Goal: Task Accomplishment & Management: Use online tool/utility

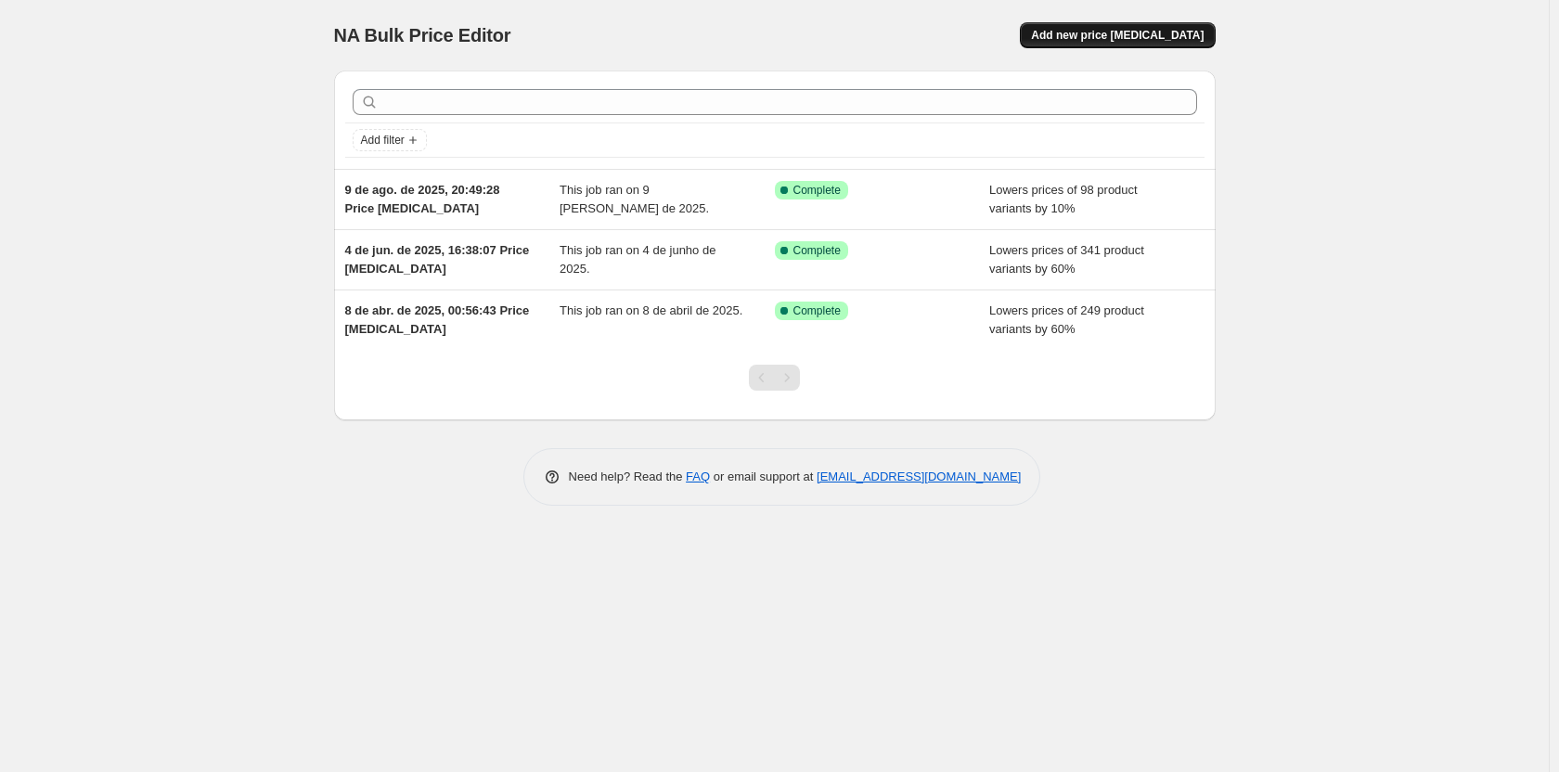
click at [1116, 36] on span "Add new price [MEDICAL_DATA]" at bounding box center [1117, 35] width 173 height 15
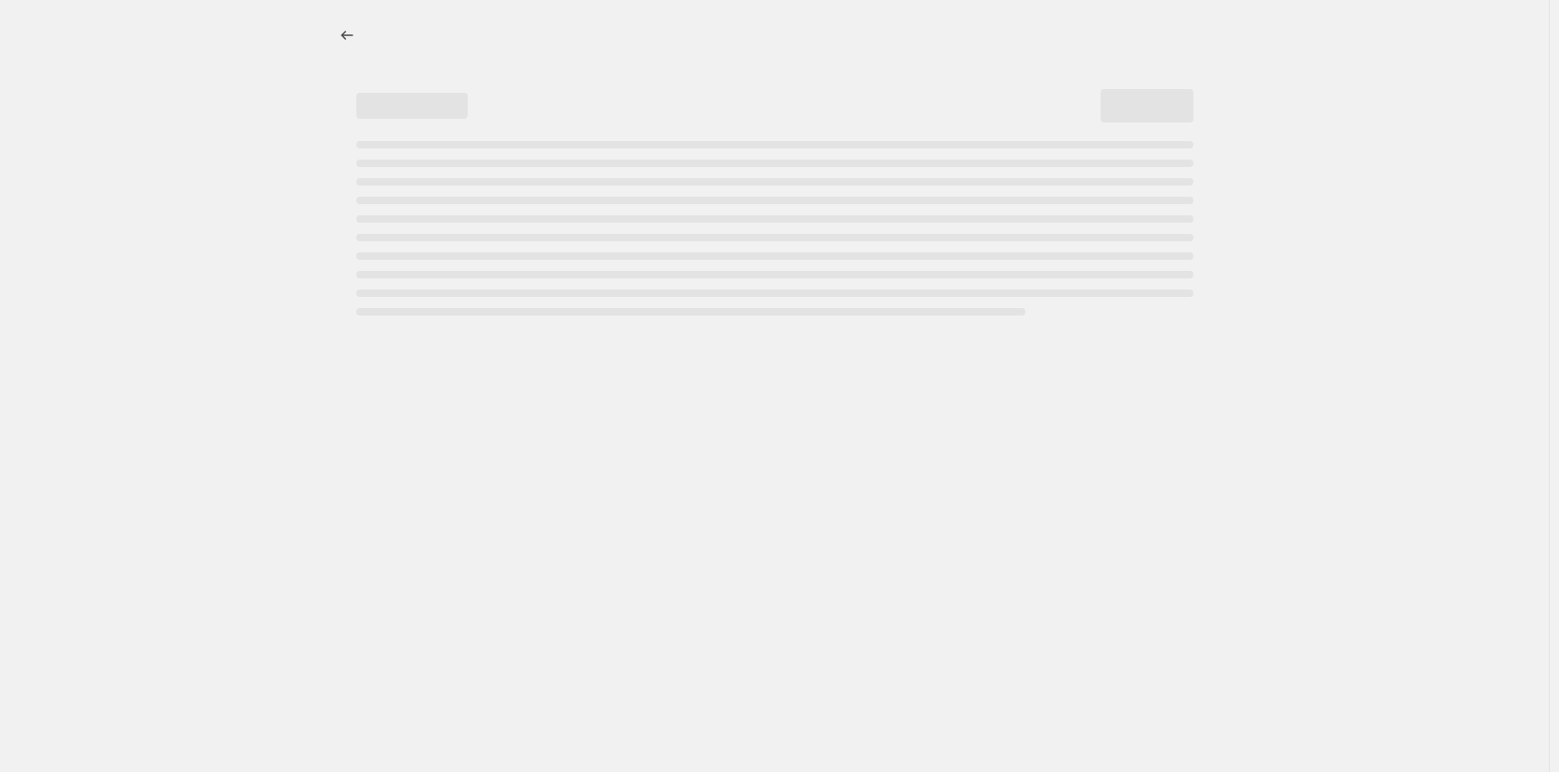
select select "percentage"
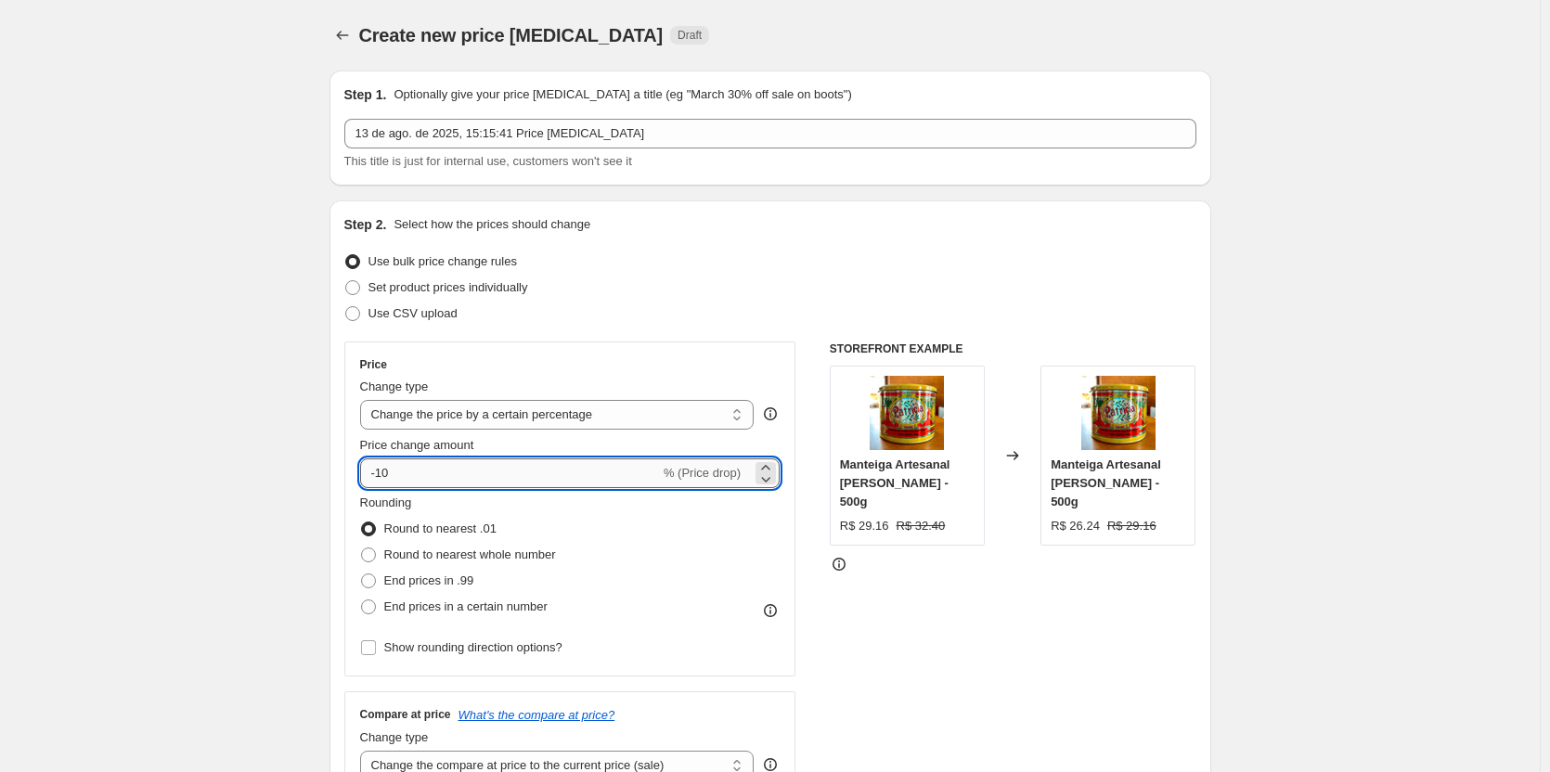
click at [382, 470] on input "-10" at bounding box center [510, 474] width 300 height 30
click at [402, 469] on input "-10" at bounding box center [510, 474] width 300 height 30
type input "-1"
type input "-25"
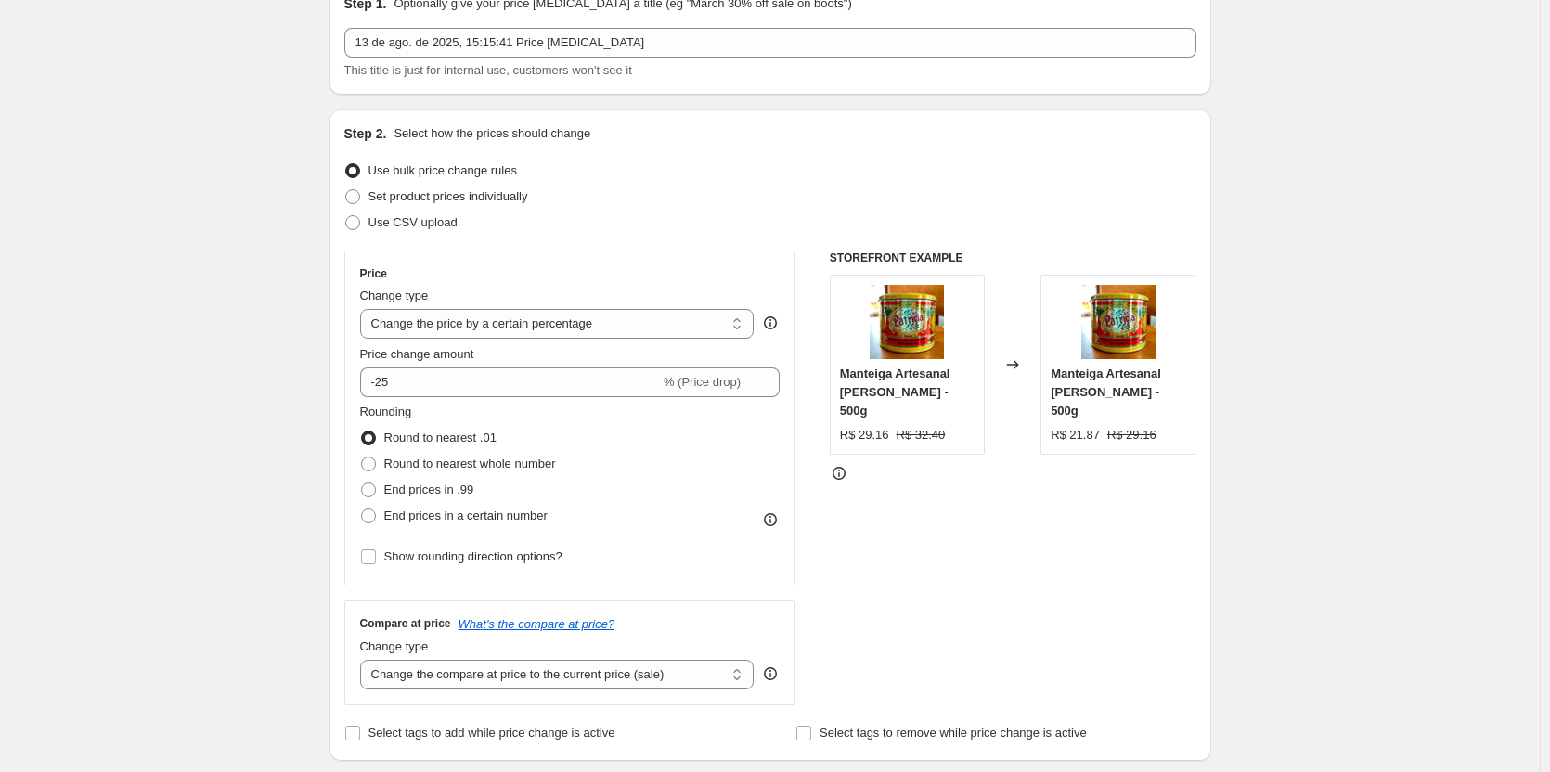
scroll to position [93, 0]
click at [376, 464] on span at bounding box center [368, 462] width 15 height 15
click at [362, 456] on input "Round to nearest whole number" at bounding box center [361, 455] width 1 height 1
radio input "true"
click at [376, 489] on span at bounding box center [368, 488] width 15 height 15
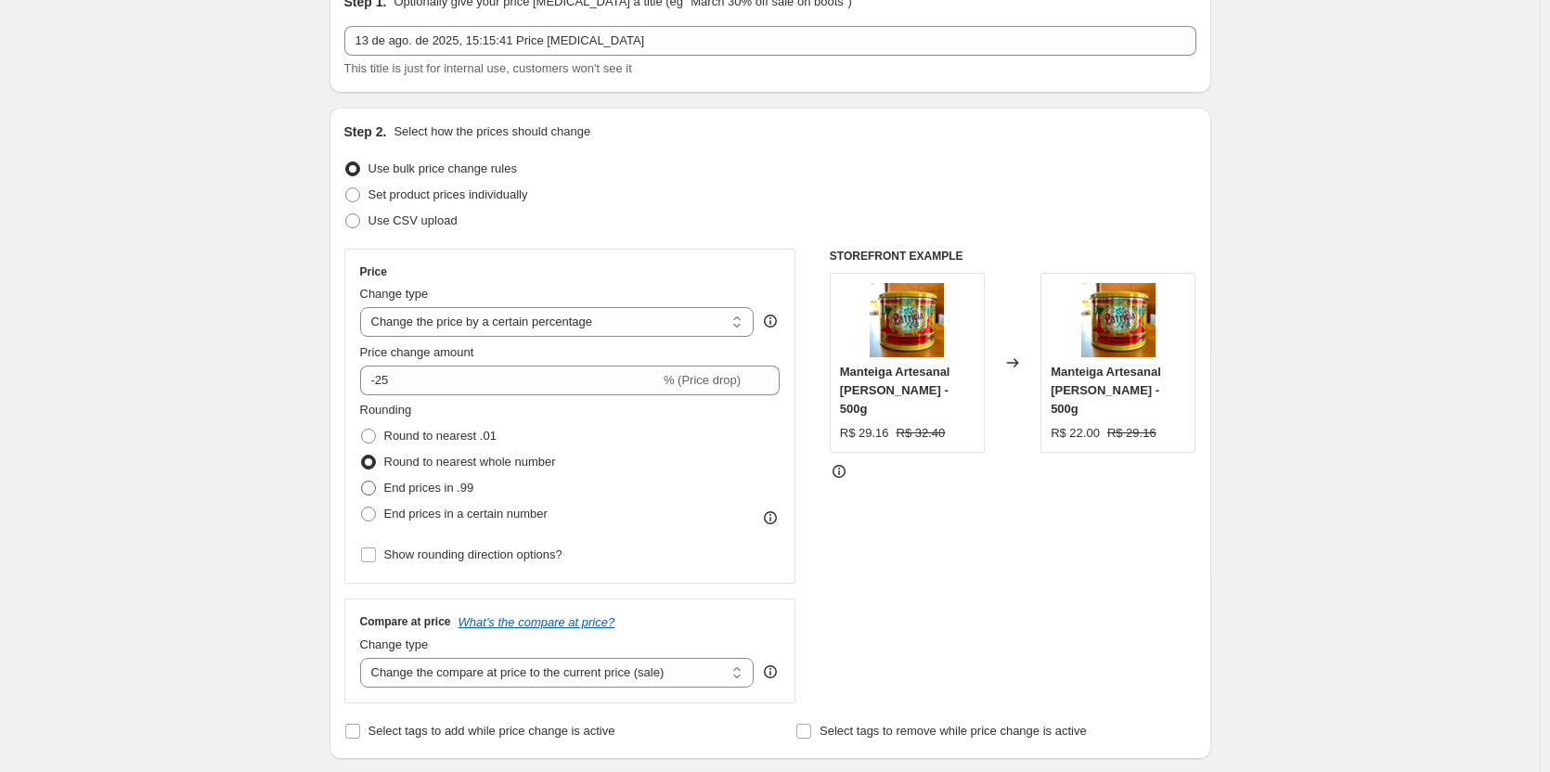
click at [362, 482] on input "End prices in .99" at bounding box center [361, 481] width 1 height 1
radio input "true"
click at [374, 512] on span at bounding box center [368, 514] width 15 height 15
click at [362, 508] on input "End prices in a certain number" at bounding box center [361, 507] width 1 height 1
radio input "true"
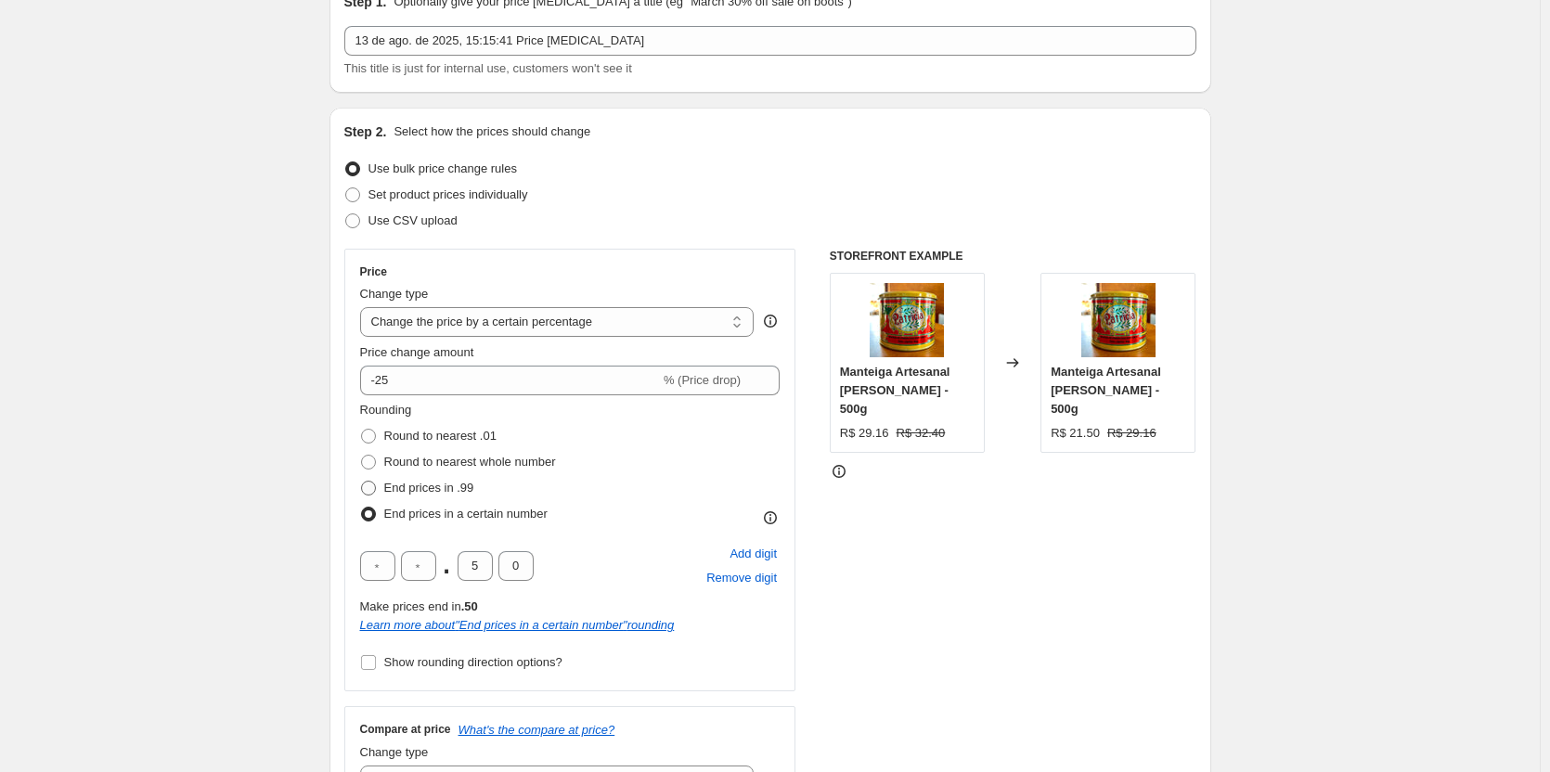
click at [370, 491] on span at bounding box center [368, 488] width 15 height 15
click at [362, 482] on input "End prices in .99" at bounding box center [361, 481] width 1 height 1
radio input "true"
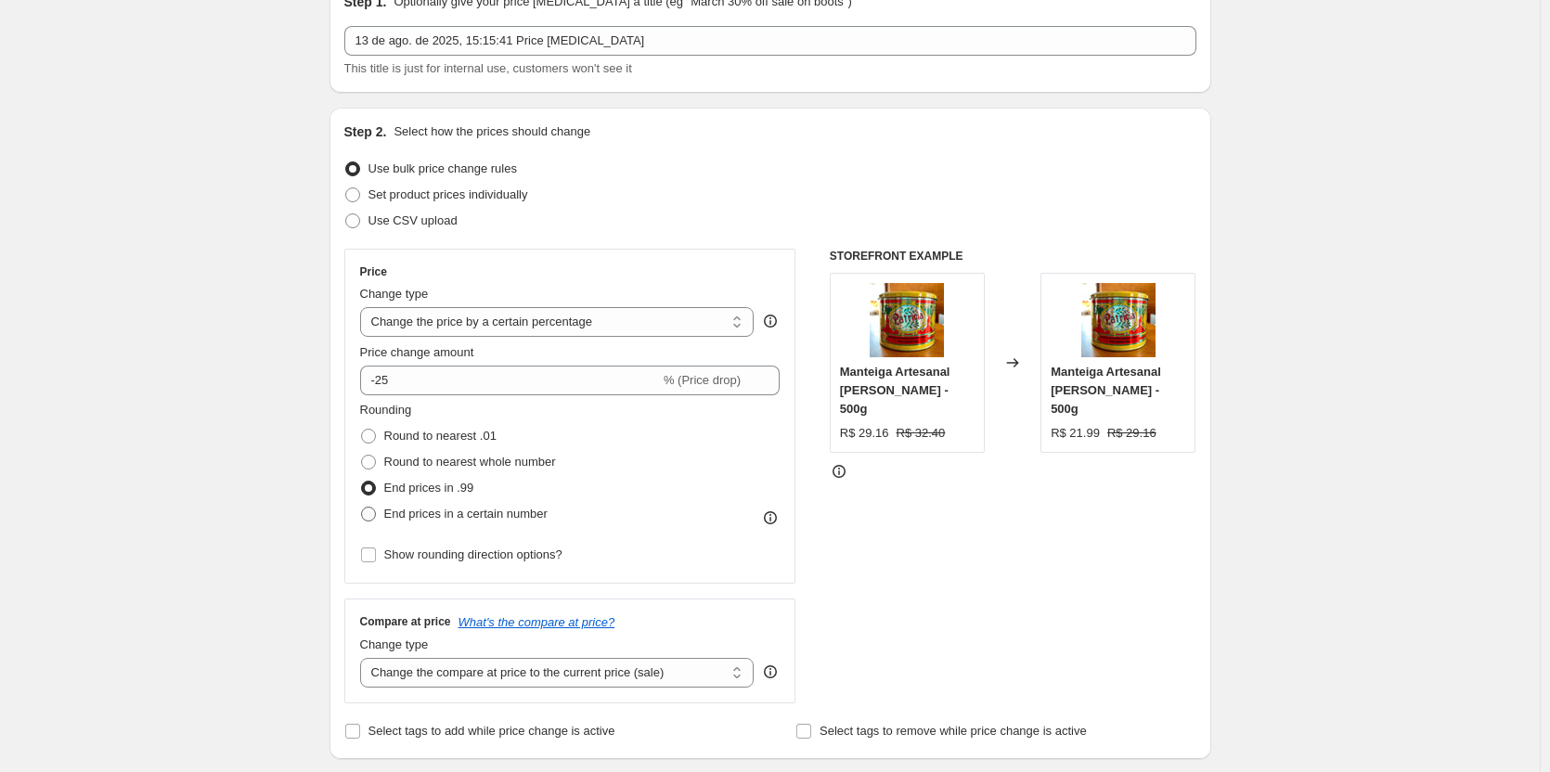
click at [372, 521] on span at bounding box center [368, 514] width 15 height 15
click at [362, 508] on input "End prices in a certain number" at bounding box center [361, 507] width 1 height 1
radio input "true"
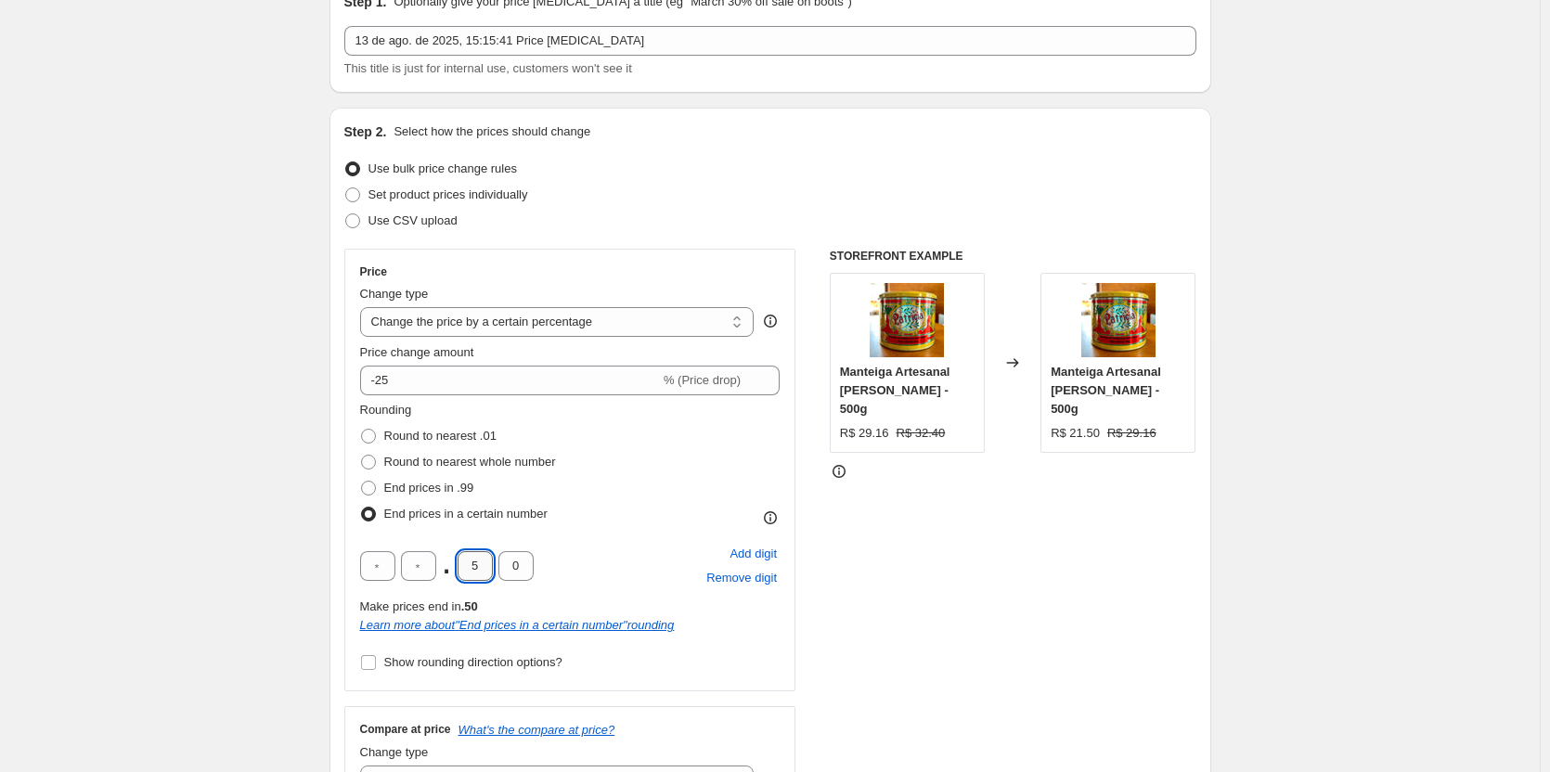
click at [477, 568] on input "5" at bounding box center [475, 566] width 35 height 30
type input "9"
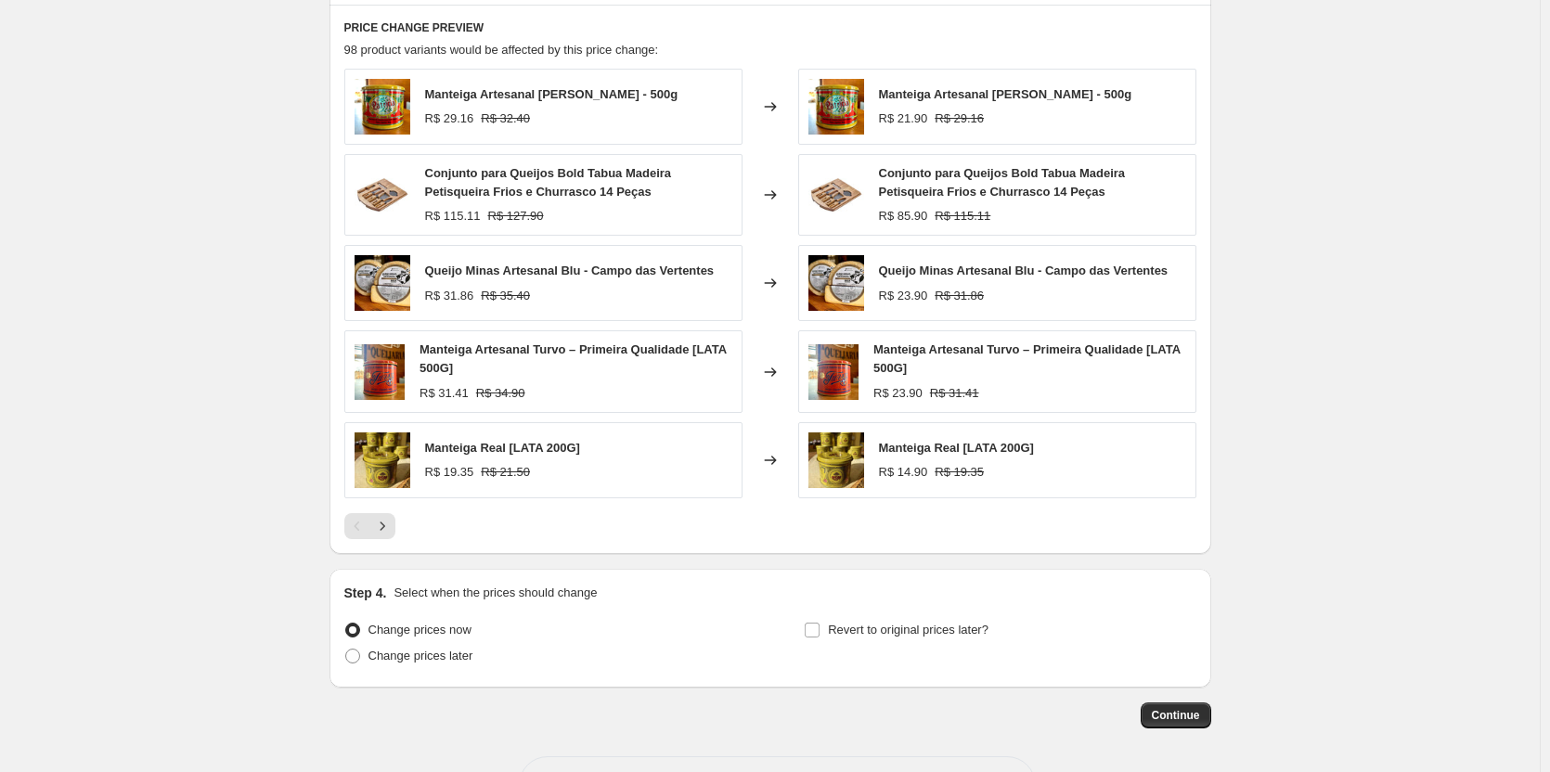
scroll to position [1204, 0]
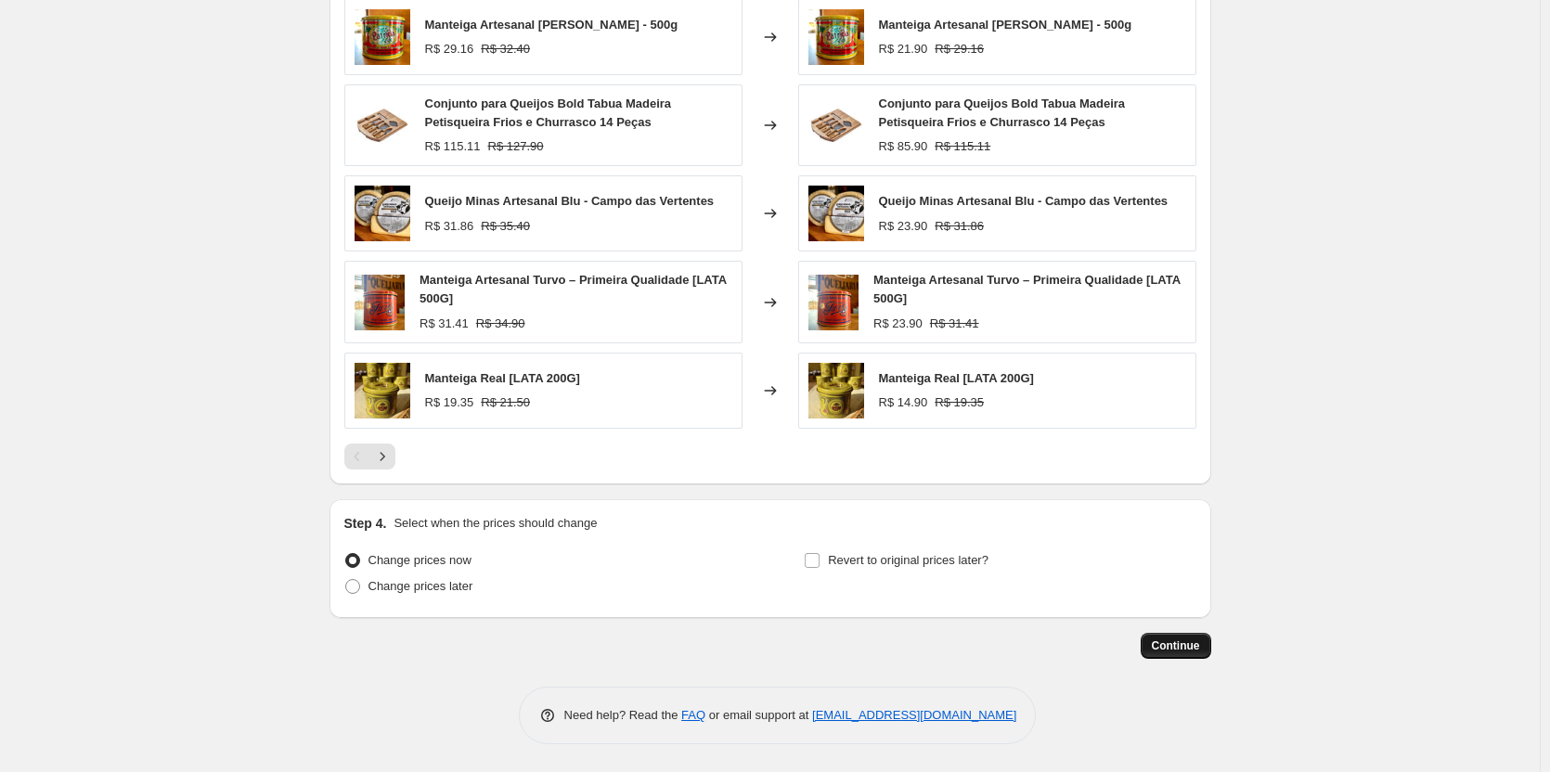
click at [1194, 645] on span "Continue" at bounding box center [1176, 646] width 48 height 15
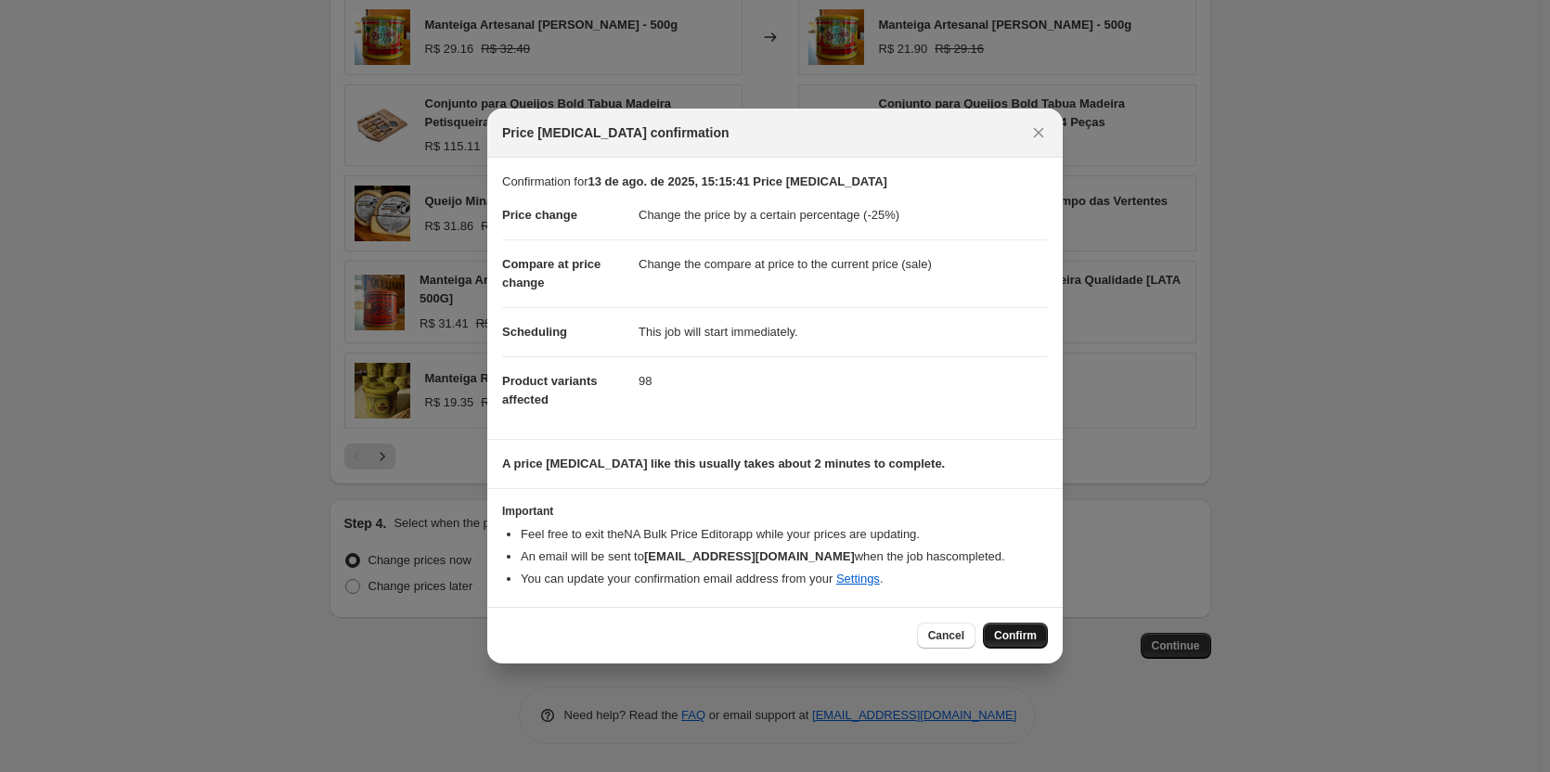
click at [1011, 640] on span "Confirm" at bounding box center [1015, 635] width 43 height 15
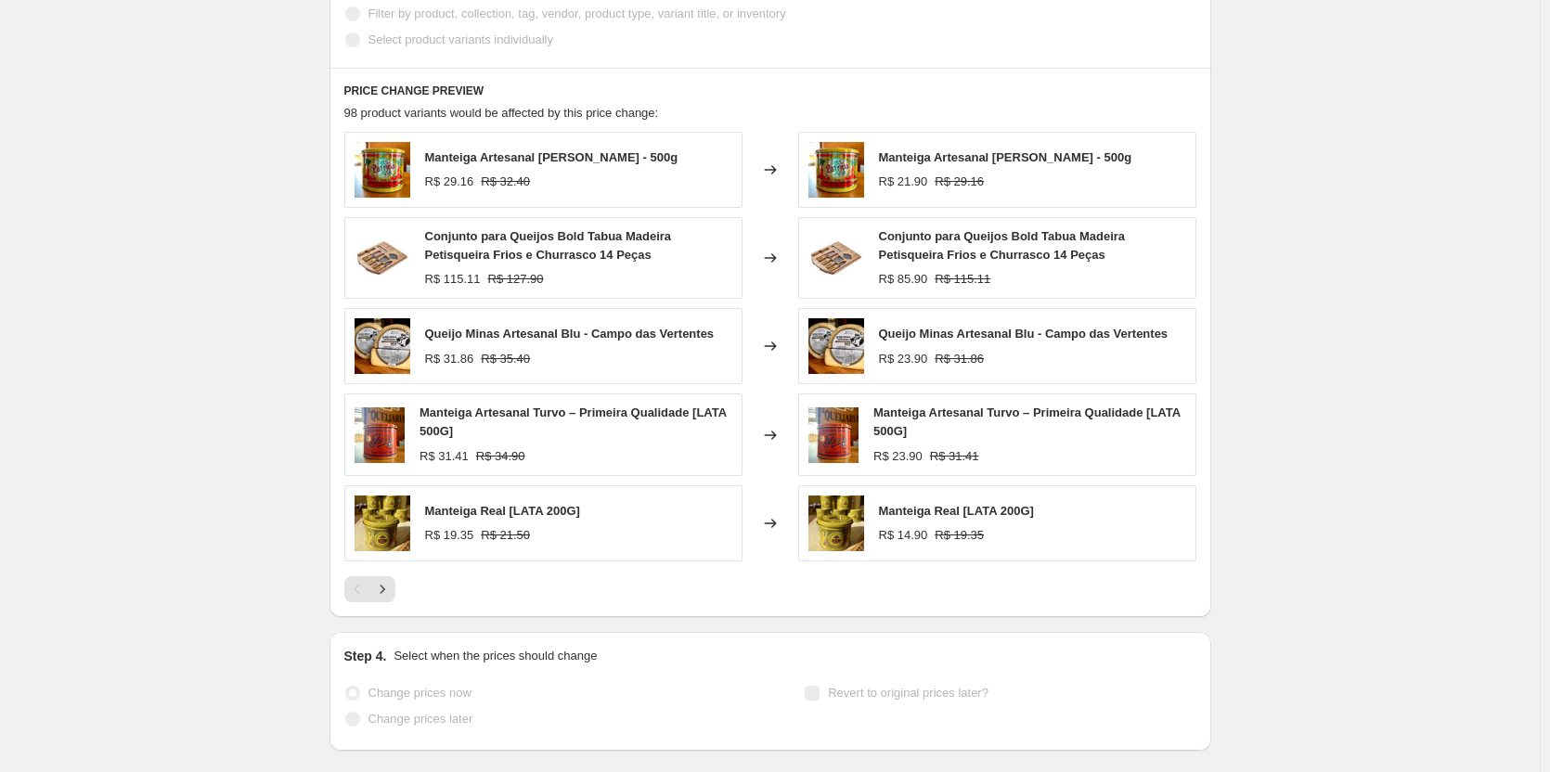
select select "percentage"
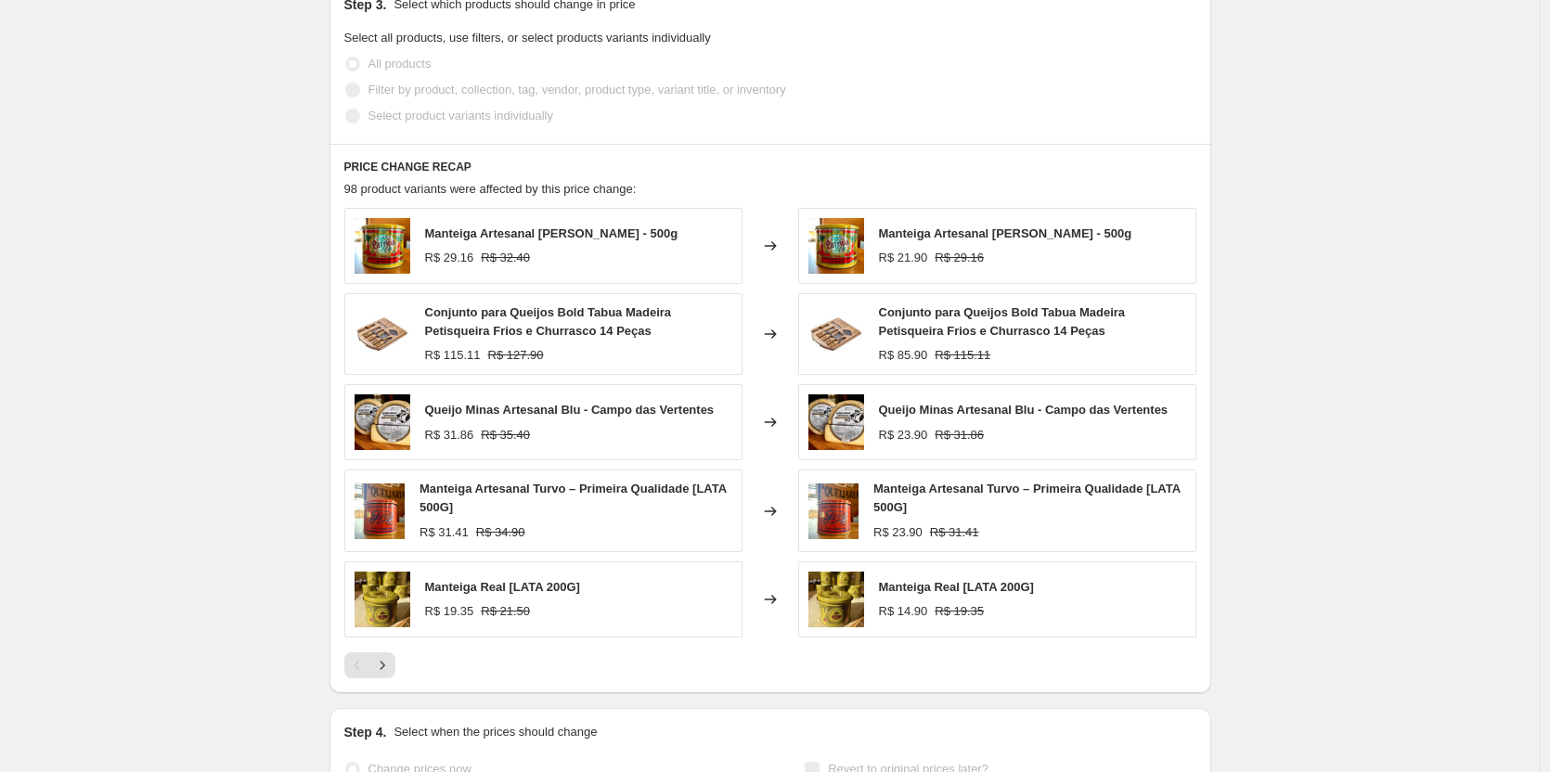
scroll to position [0, 0]
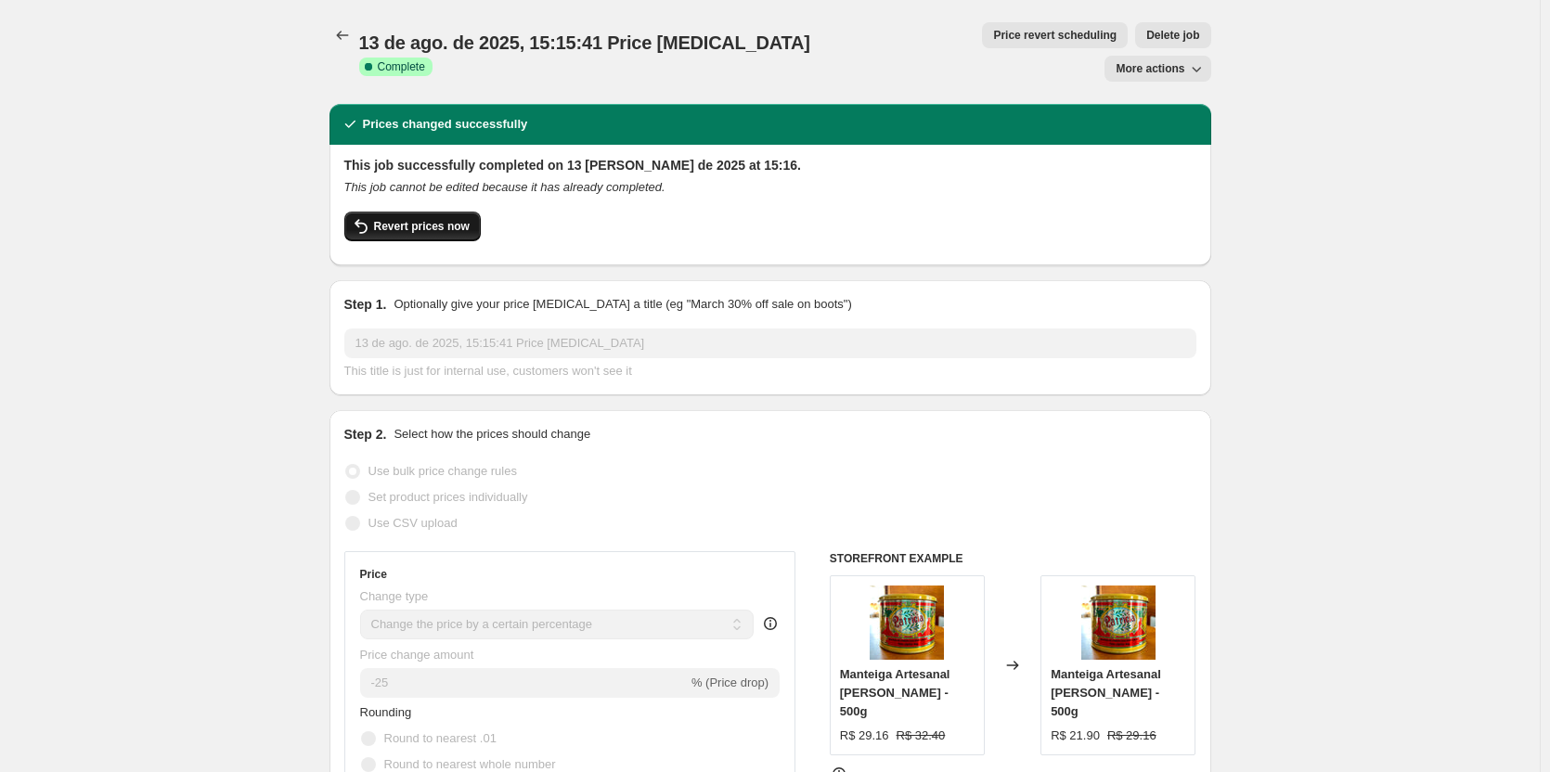
click at [407, 219] on span "Revert prices now" at bounding box center [422, 226] width 96 height 15
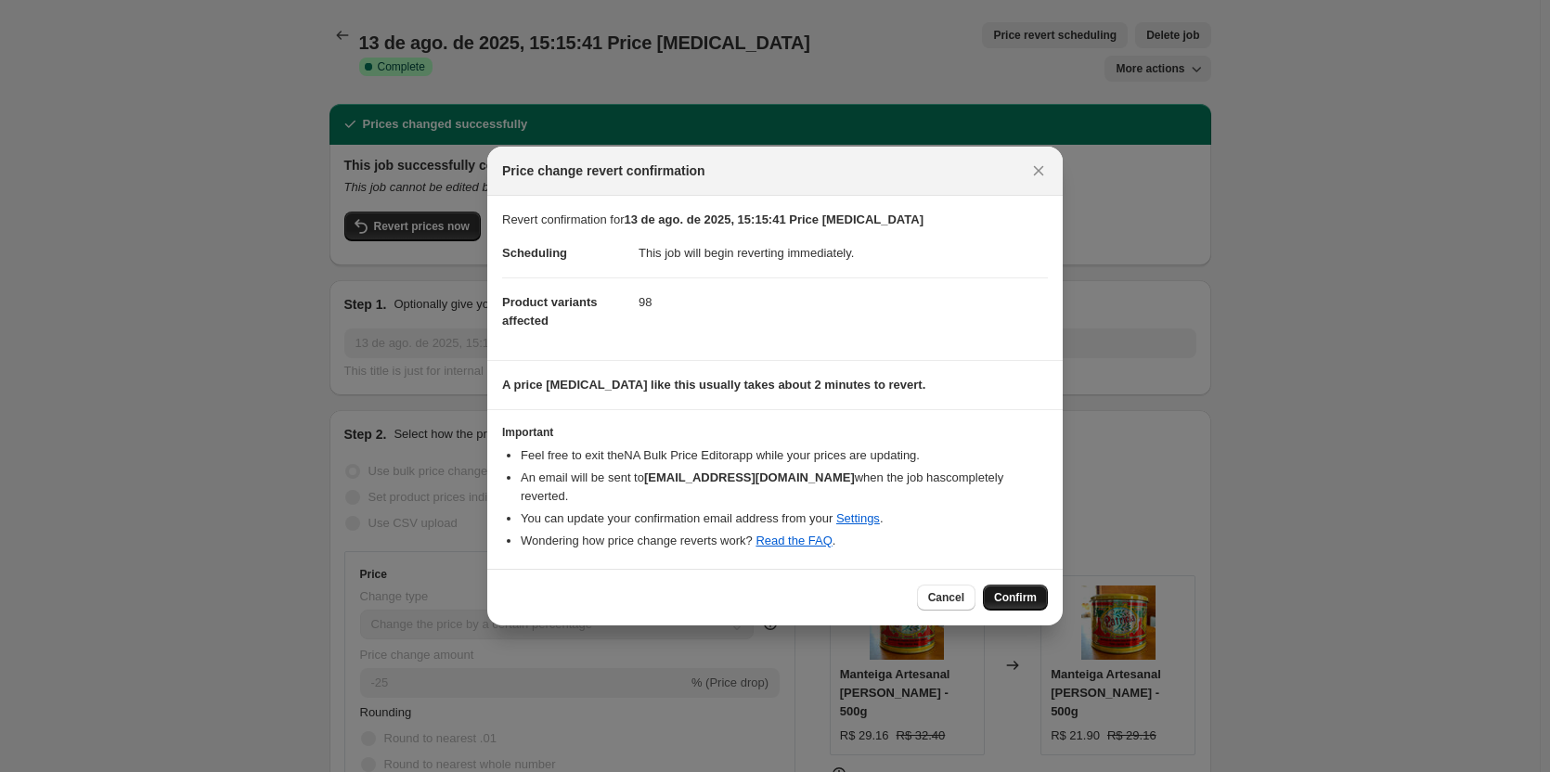
click at [1012, 590] on span "Confirm" at bounding box center [1015, 597] width 43 height 15
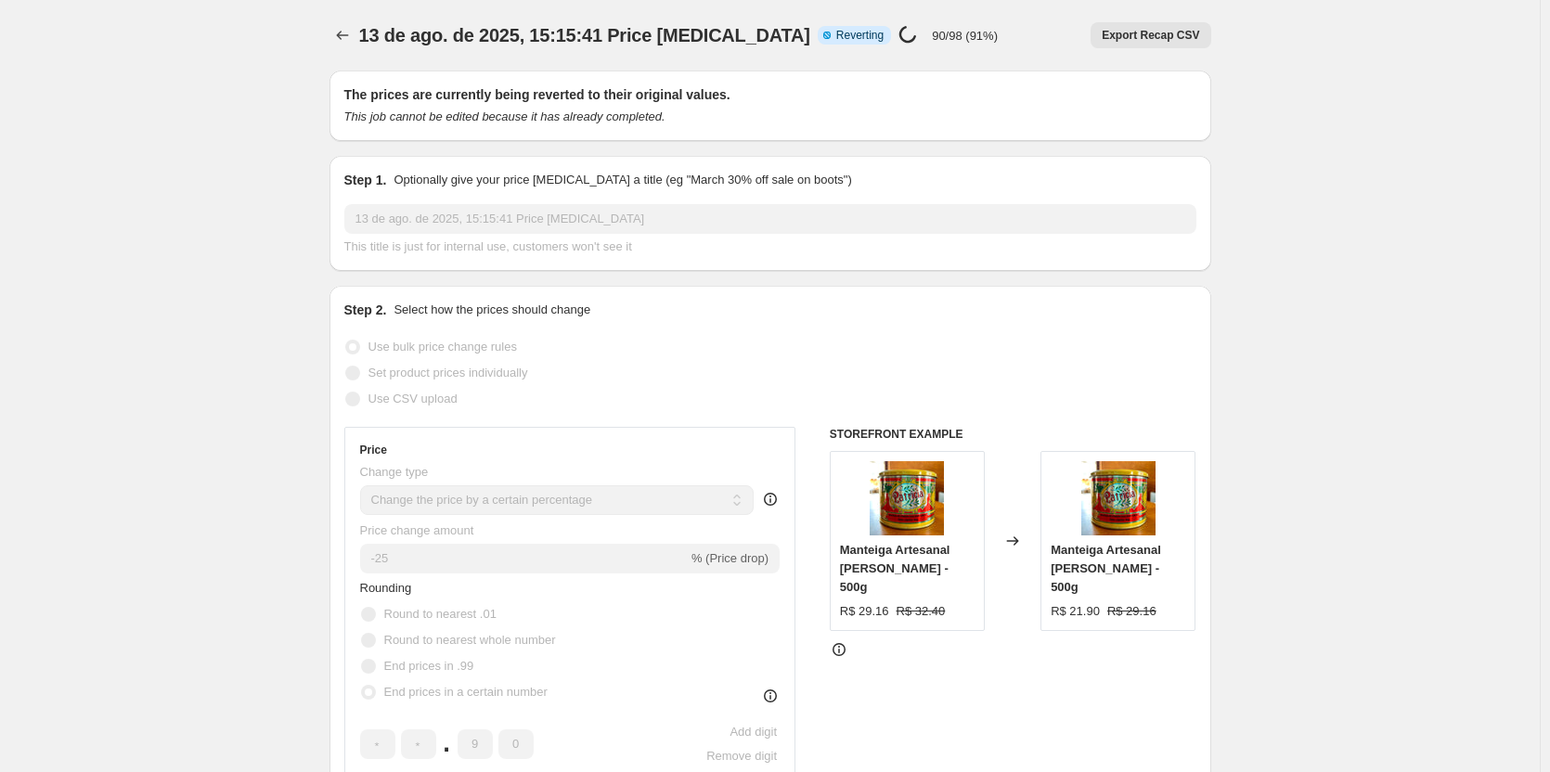
select select "percentage"
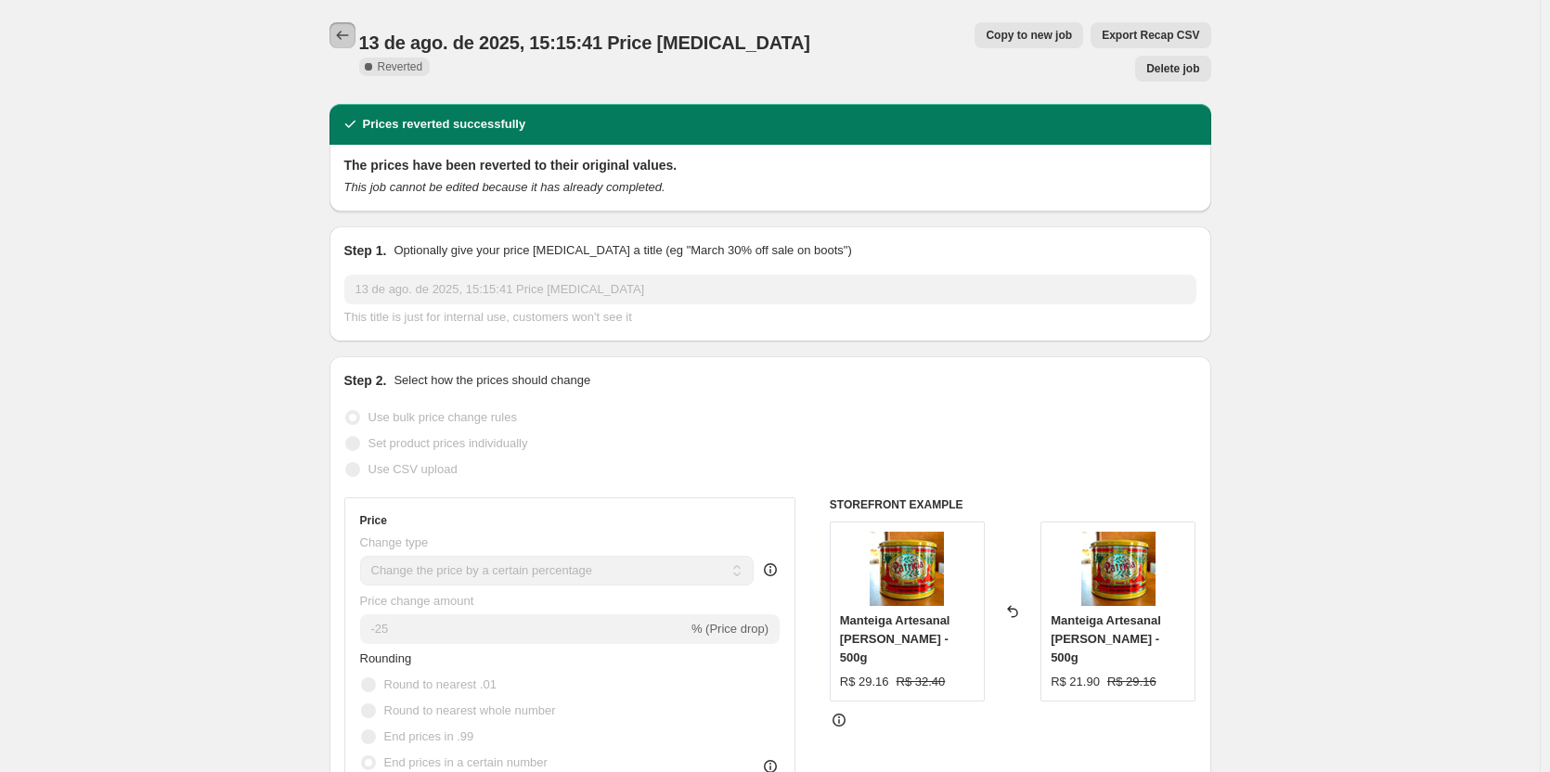
click at [343, 34] on icon "Price change jobs" at bounding box center [342, 35] width 12 height 9
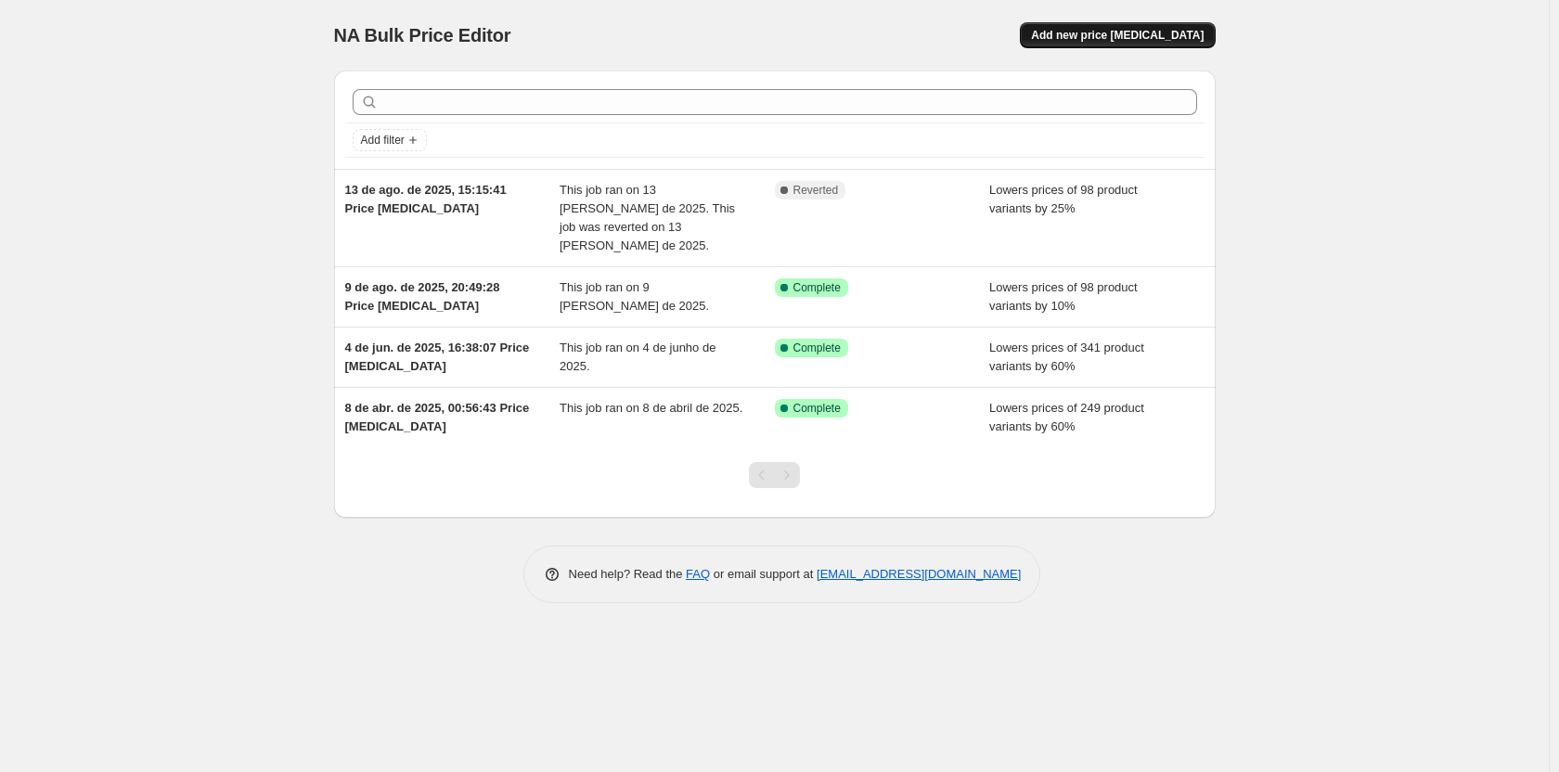
click at [1119, 37] on span "Add new price change job" at bounding box center [1117, 35] width 173 height 15
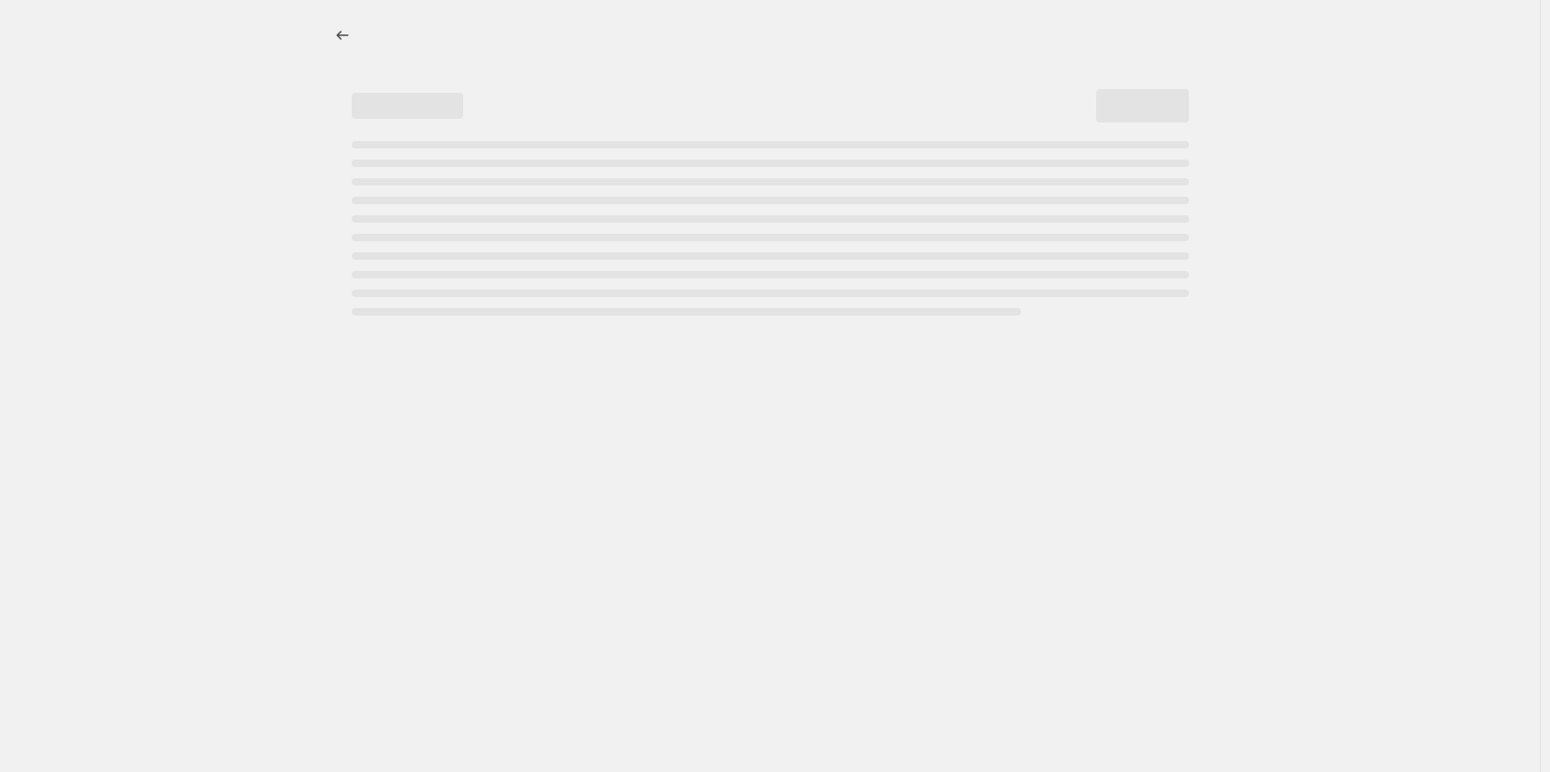
select select "percentage"
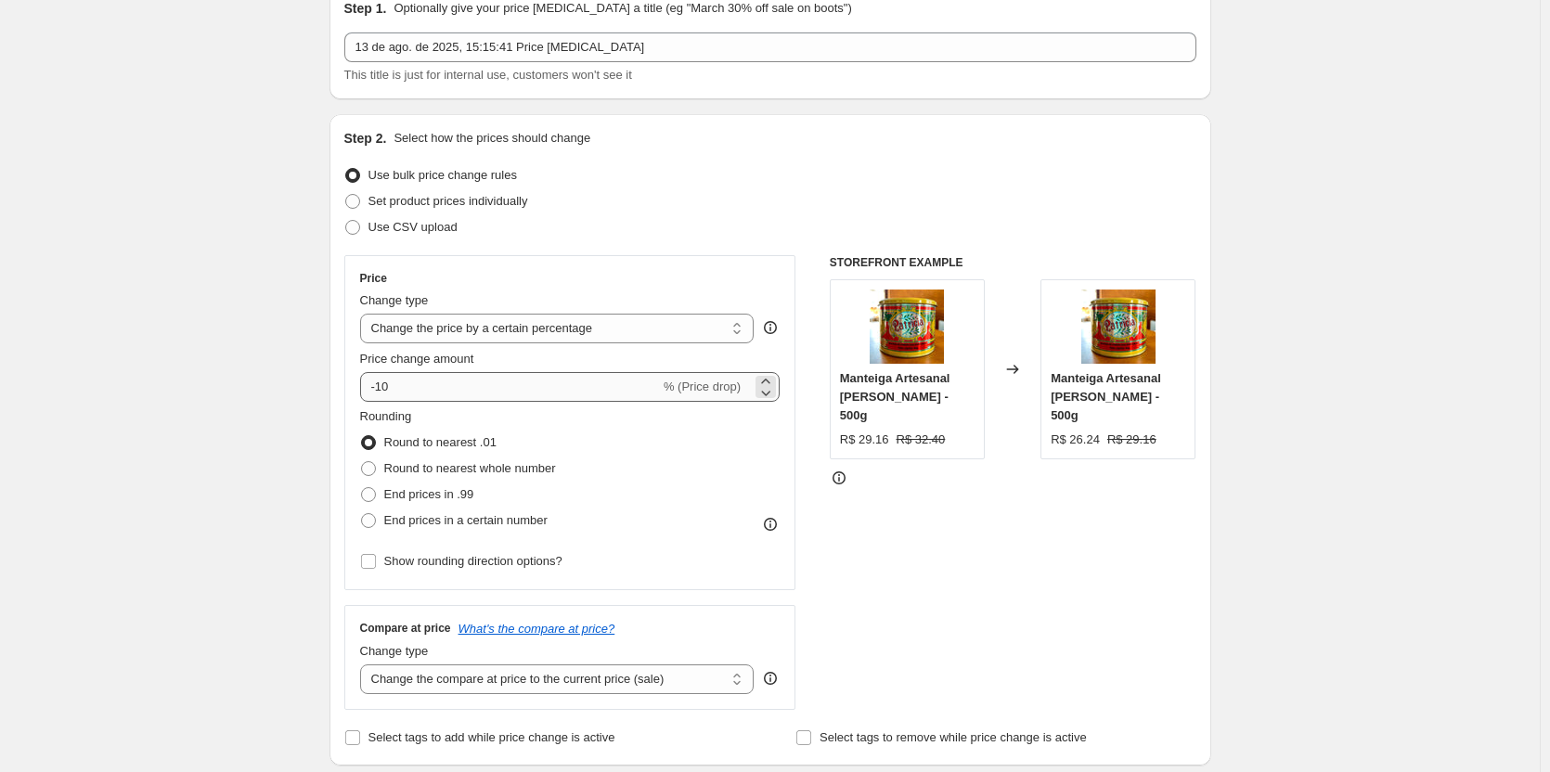
scroll to position [93, 0]
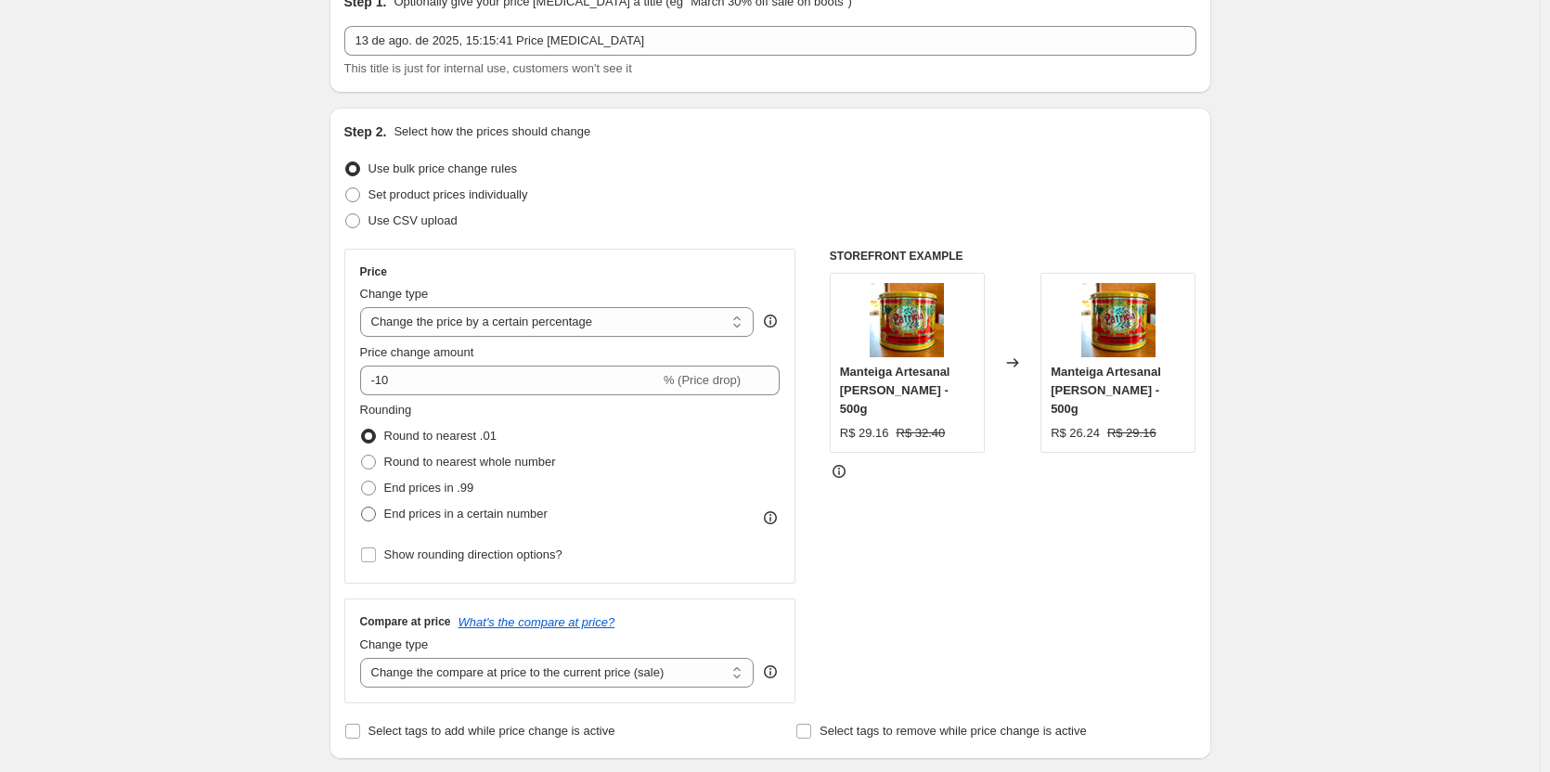
click at [416, 511] on span "End prices in a certain number" at bounding box center [465, 514] width 163 height 14
click at [362, 508] on input "End prices in a certain number" at bounding box center [361, 507] width 1 height 1
radio input "true"
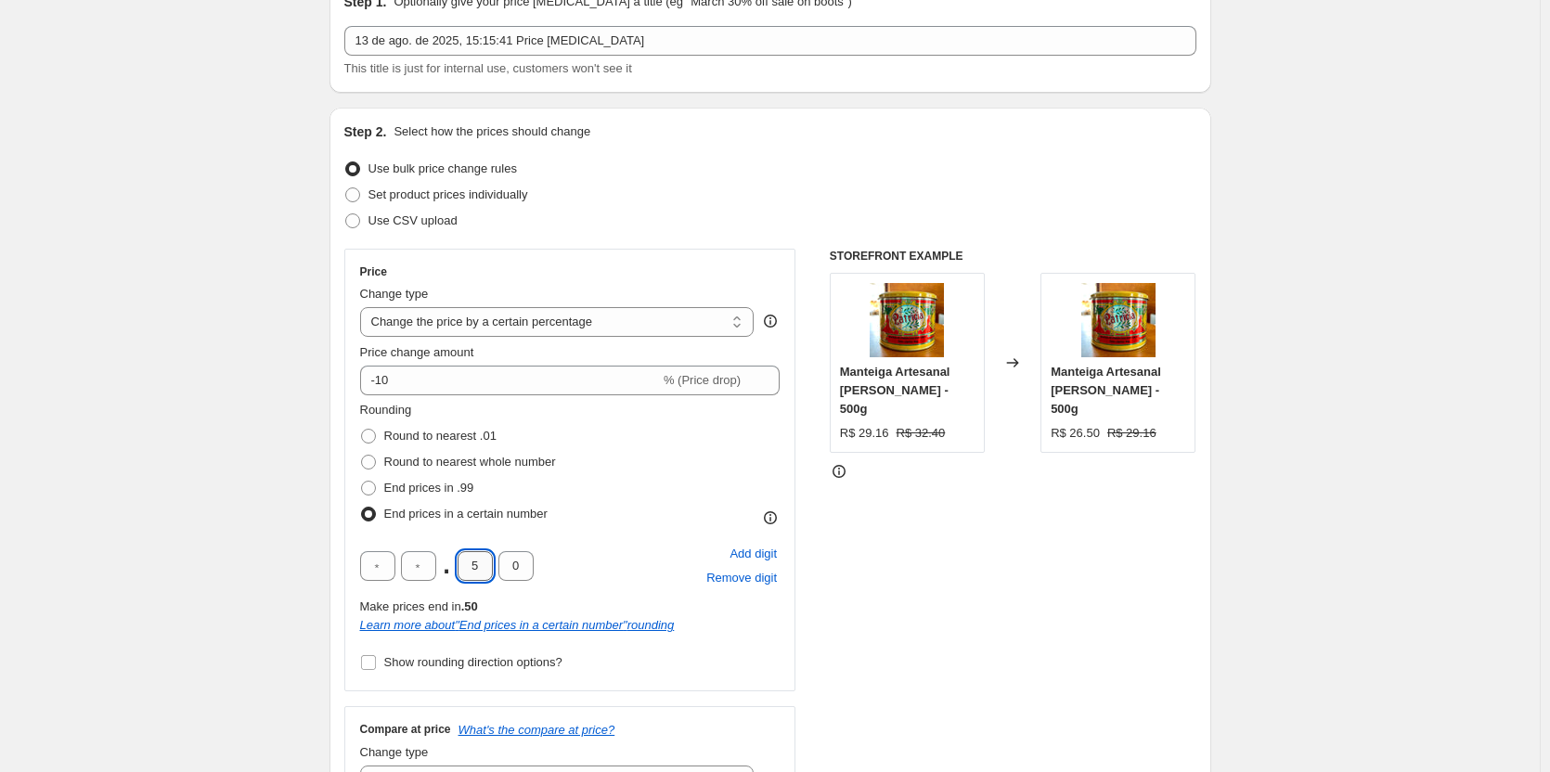
click at [475, 563] on input "5" at bounding box center [475, 566] width 35 height 30
type input "9"
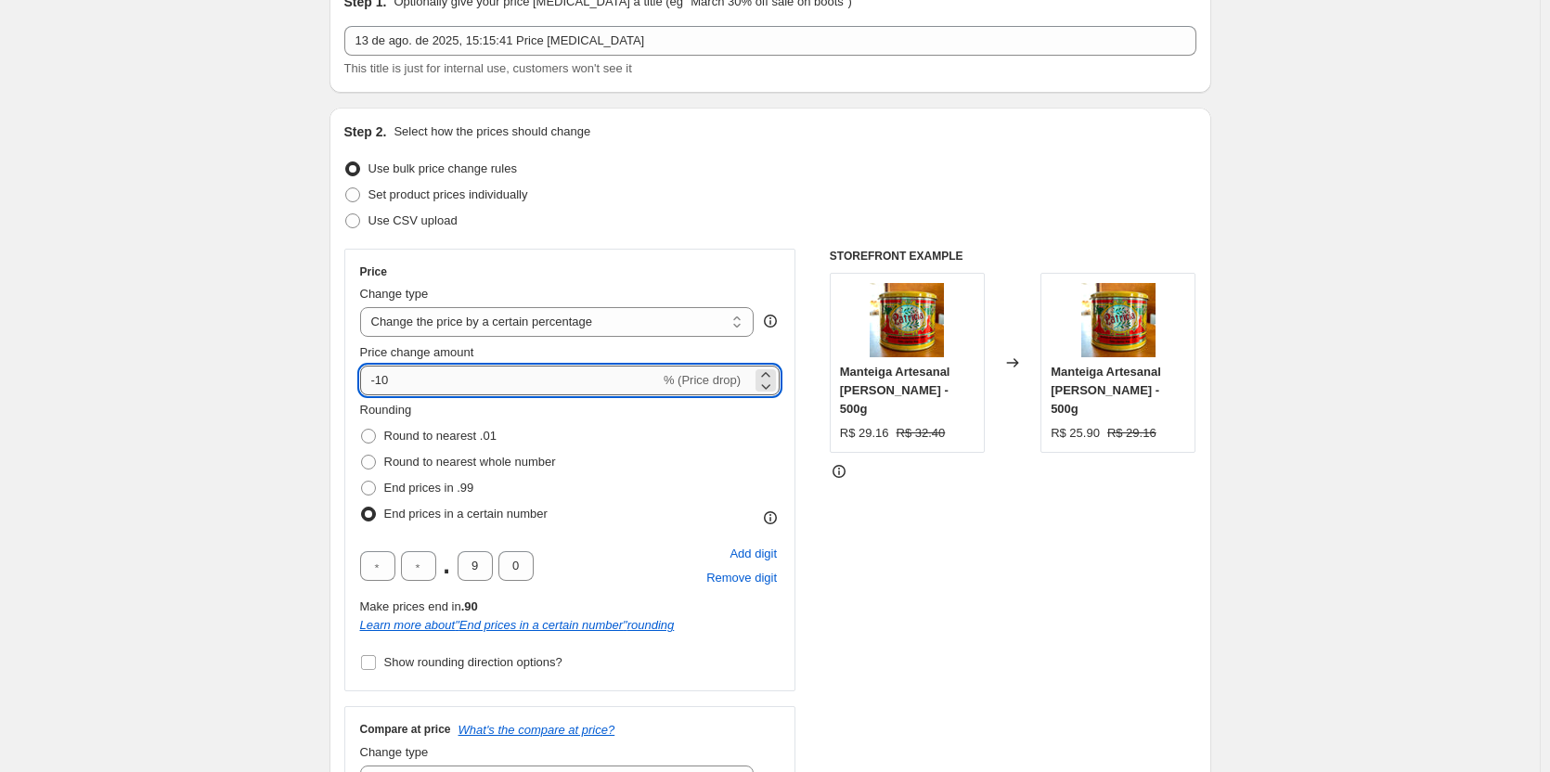
drag, startPoint x: 392, startPoint y: 382, endPoint x: 382, endPoint y: 381, distance: 9.5
click at [382, 381] on input "-10" at bounding box center [510, 381] width 300 height 30
click at [429, 376] on input "-30" at bounding box center [510, 381] width 300 height 30
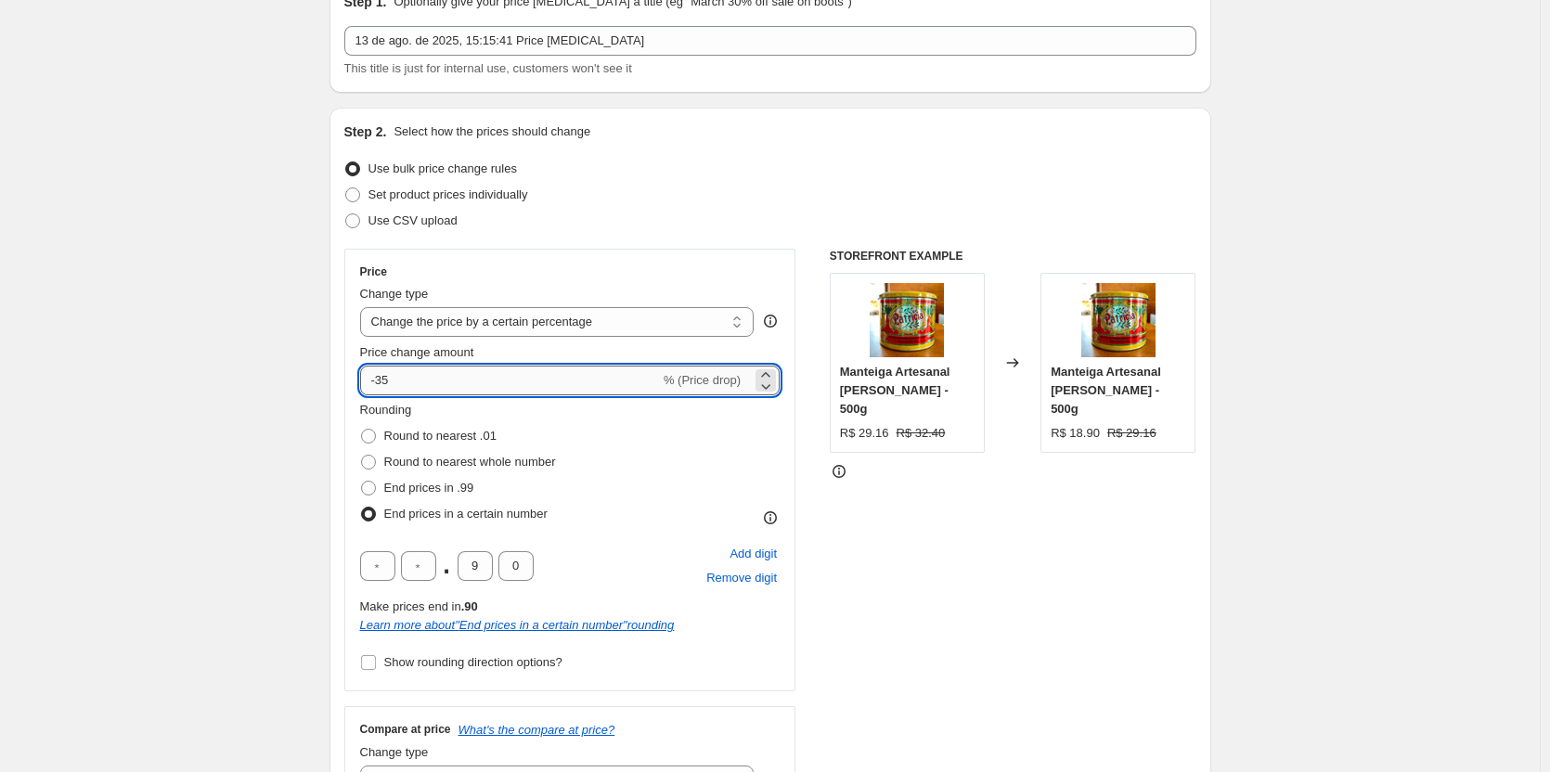
click at [383, 382] on input "-35" at bounding box center [510, 381] width 300 height 30
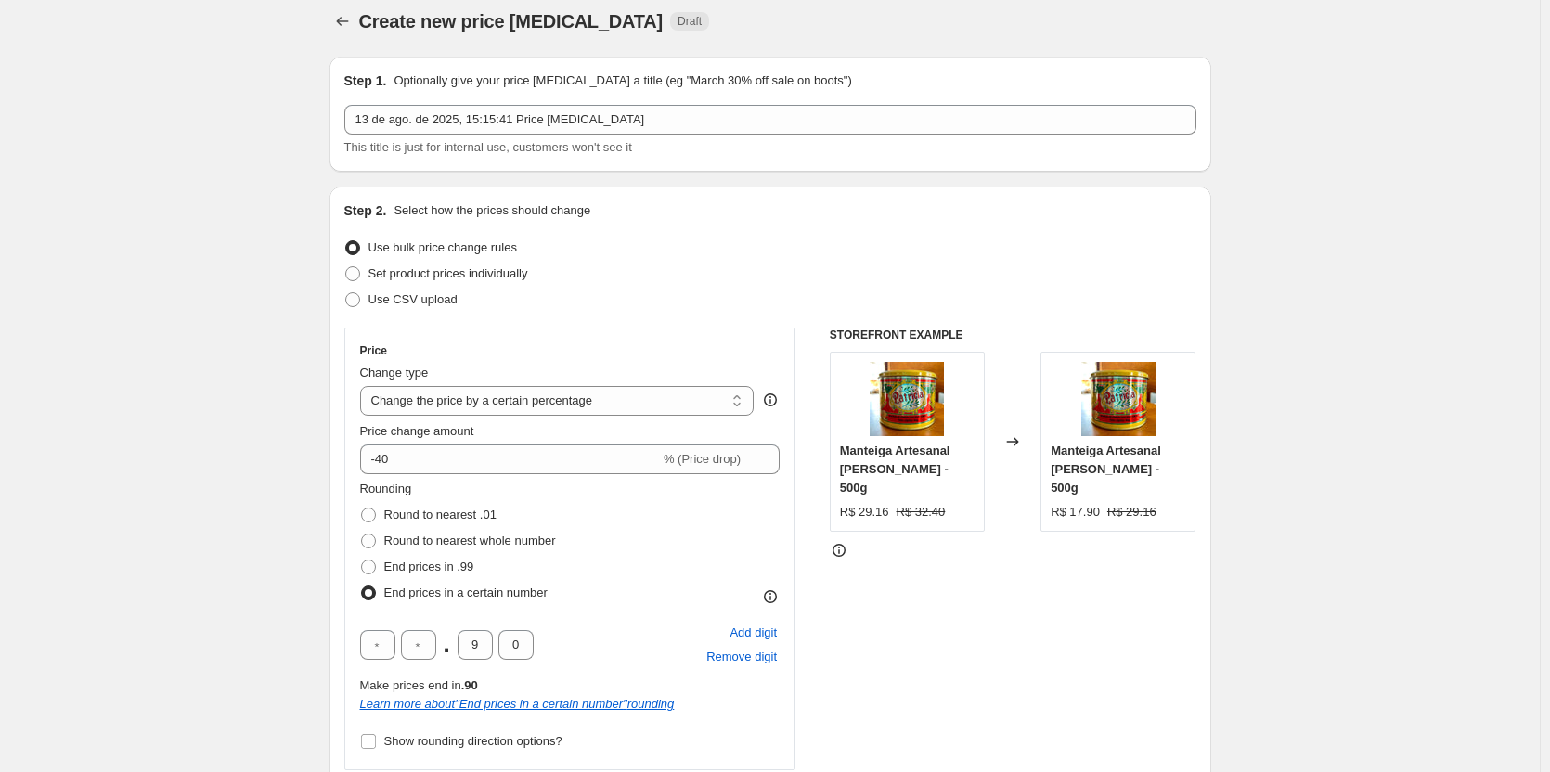
scroll to position [0, 0]
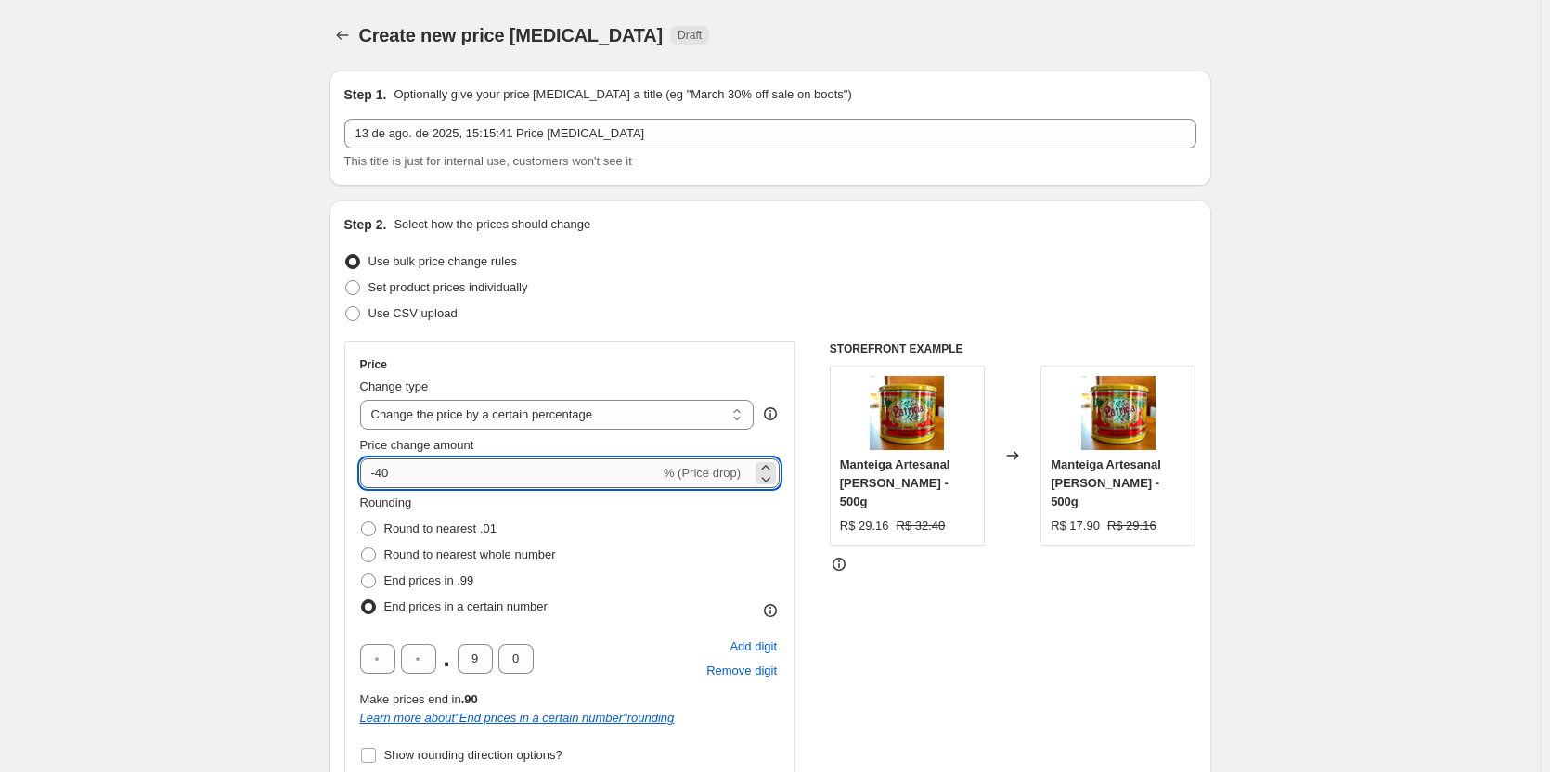
click at [422, 469] on input "-40" at bounding box center [510, 474] width 300 height 30
click at [463, 484] on input "-45" at bounding box center [510, 474] width 300 height 30
type input "-45"
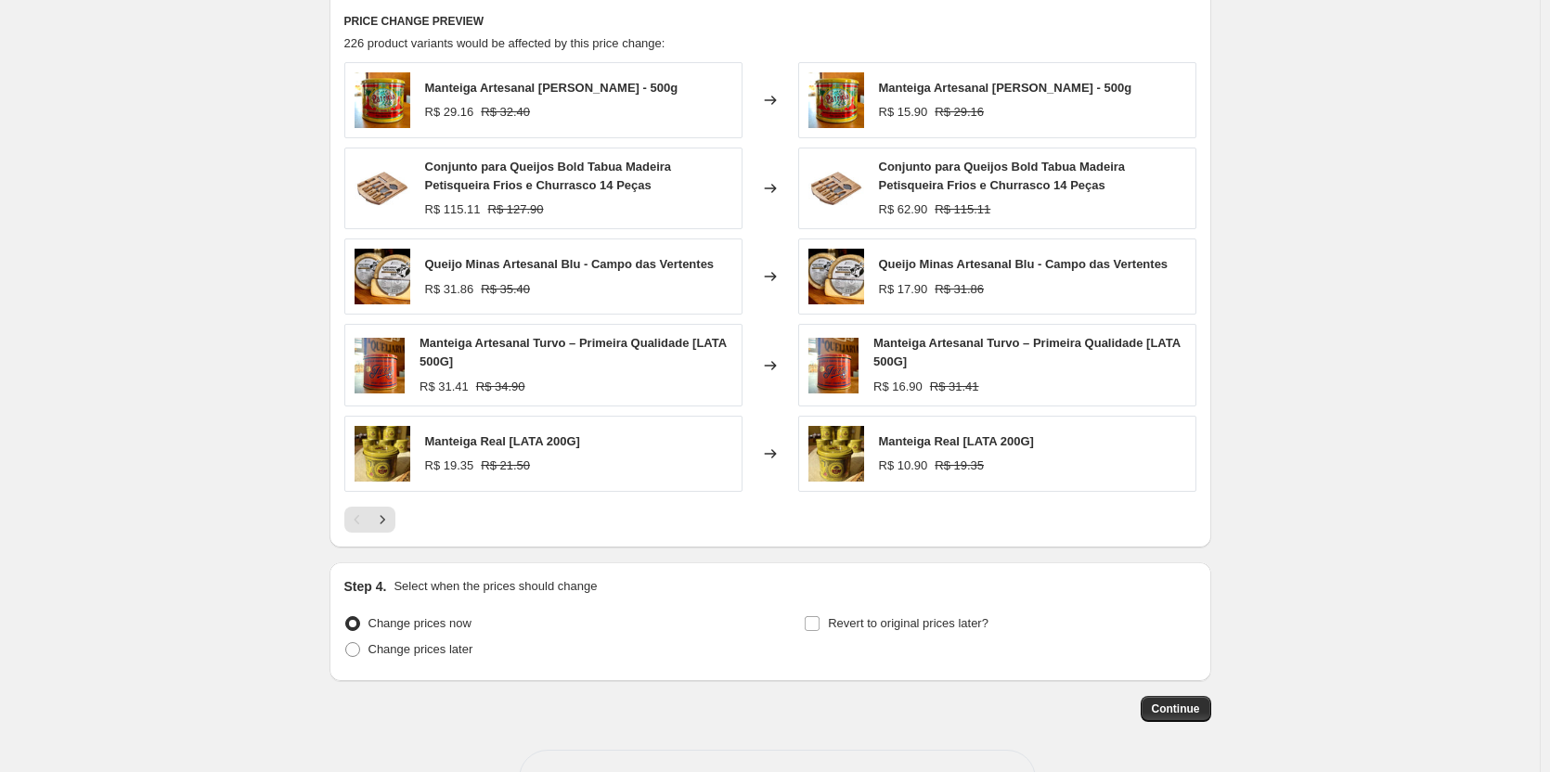
scroll to position [1204, 0]
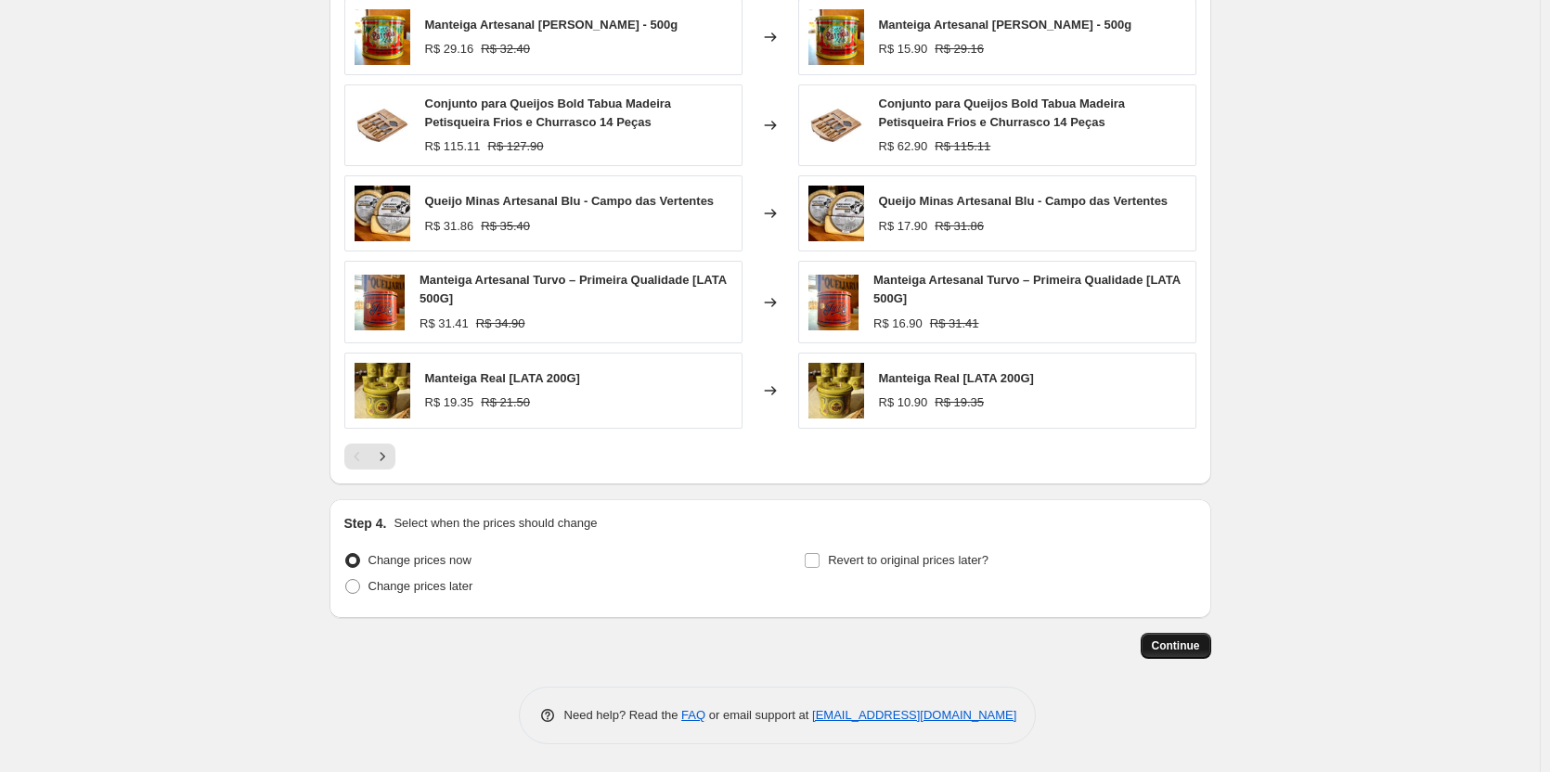
click at [1188, 644] on span "Continue" at bounding box center [1176, 646] width 48 height 15
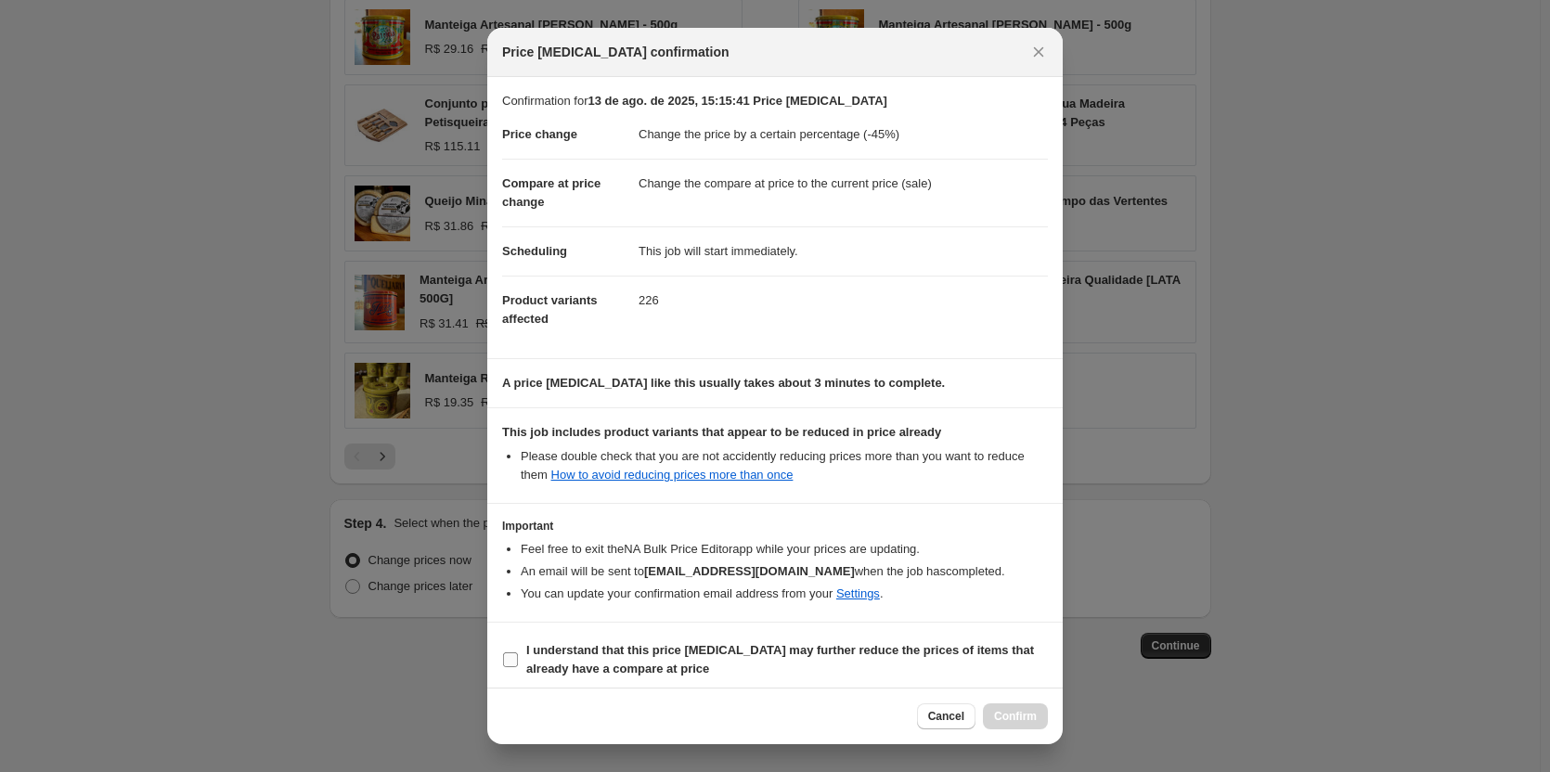
click at [597, 656] on b "I understand that this price change job may further reduce the prices of items …" at bounding box center [780, 659] width 508 height 32
click at [518, 656] on input "I understand that this price change job may further reduce the prices of items …" at bounding box center [510, 660] width 15 height 15
checkbox input "true"
click at [1016, 714] on span "Confirm" at bounding box center [1015, 716] width 43 height 15
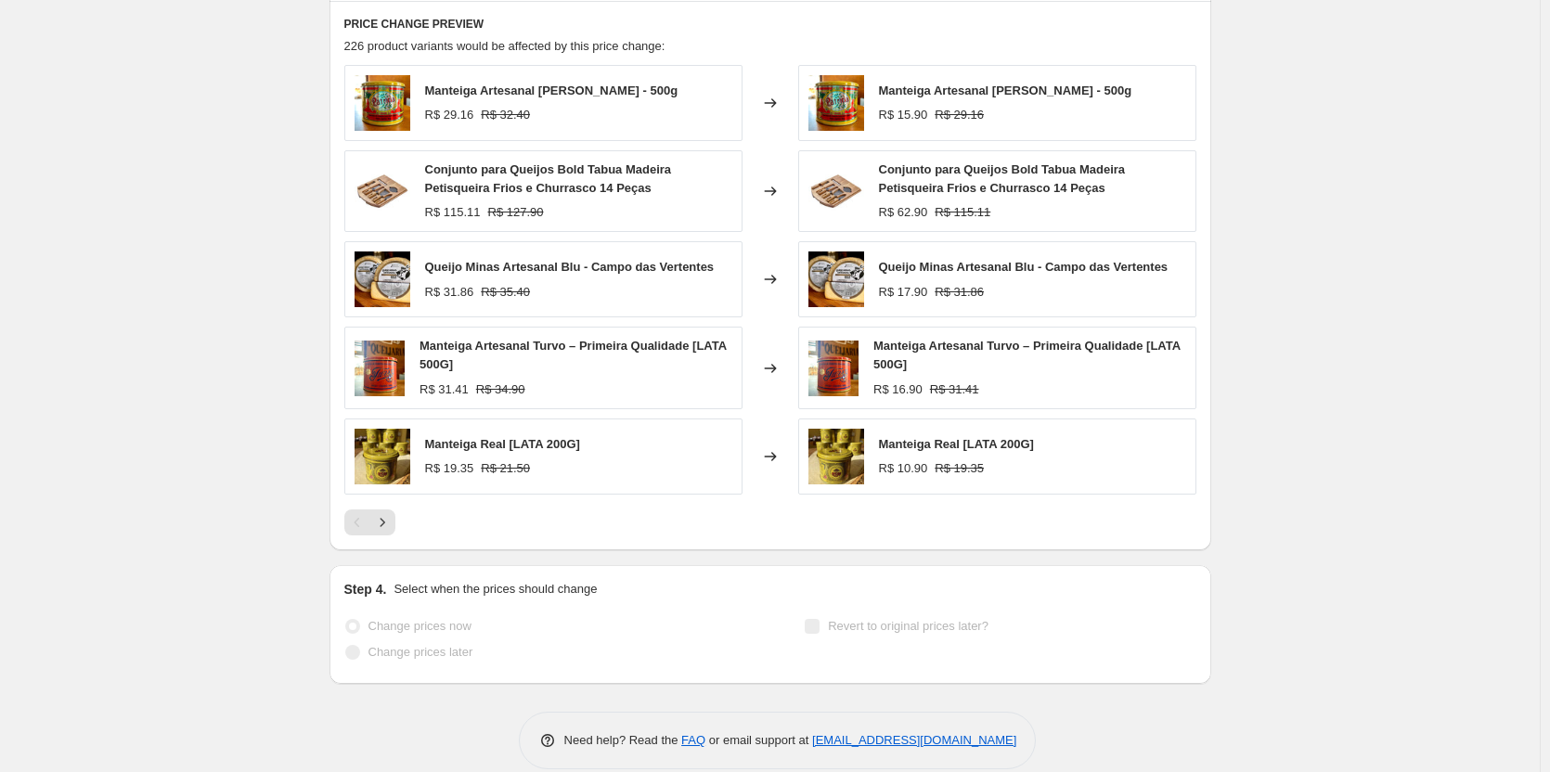
scroll to position [1297, 0]
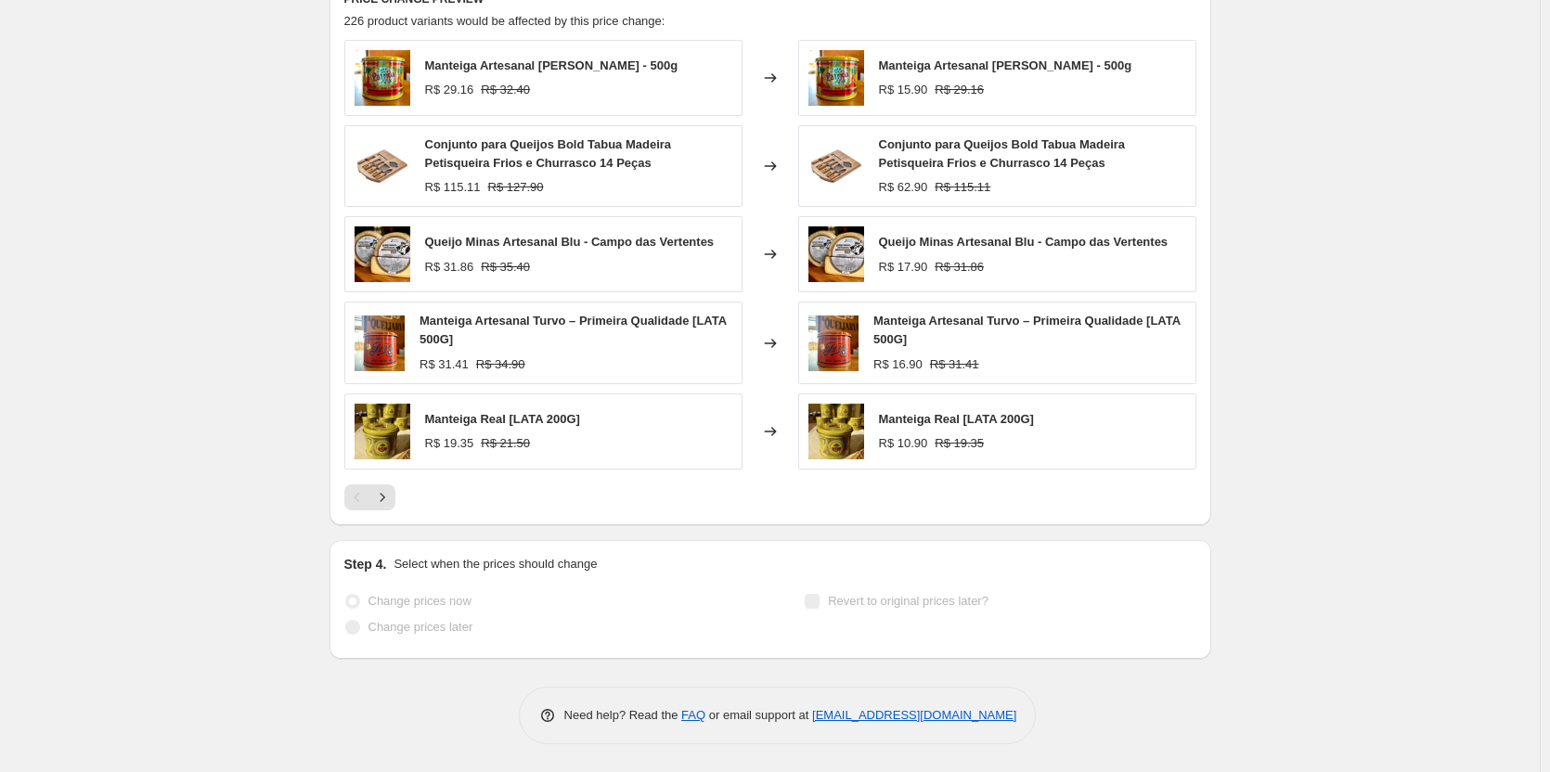
select select "percentage"
